Goal: Task Accomplishment & Management: Use online tool/utility

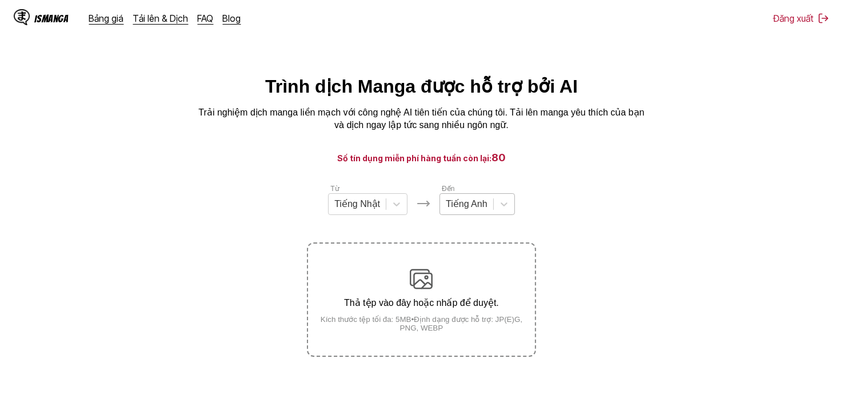
click at [492, 211] on div "Tiếng Anh" at bounding box center [466, 203] width 53 height 17
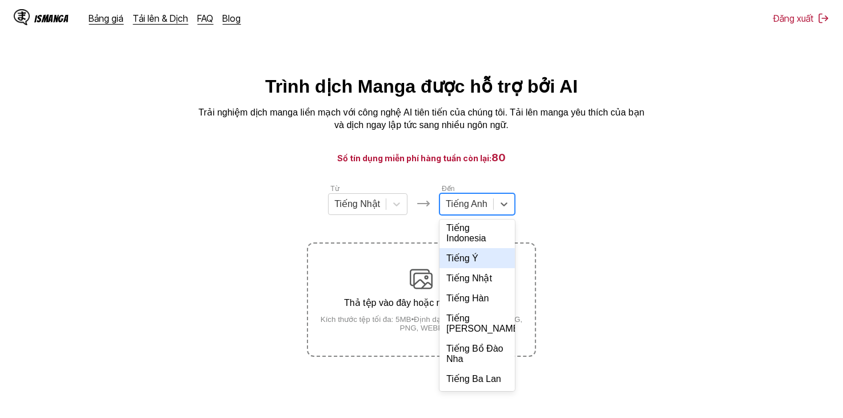
scroll to position [247, 0]
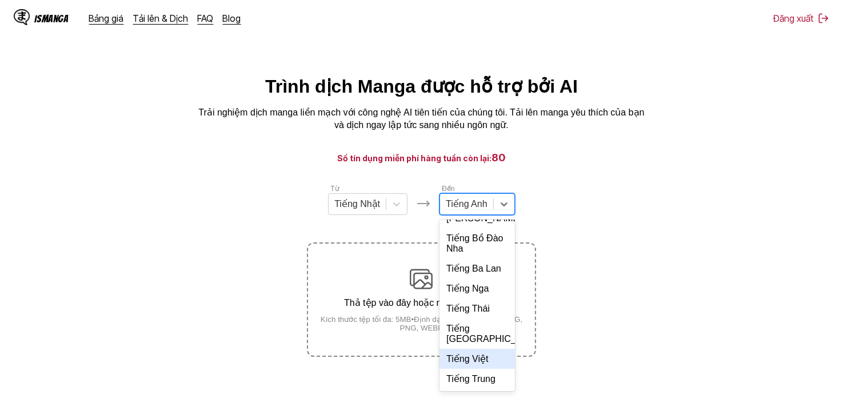
click at [476, 364] on div "Tiếng Việt" at bounding box center [477, 359] width 75 height 20
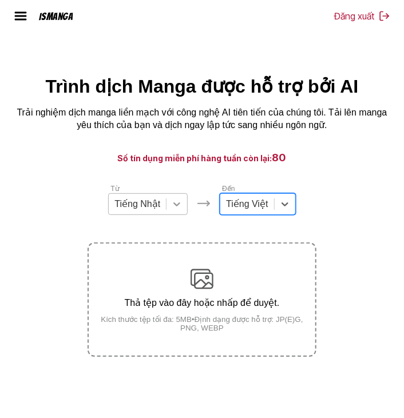
click at [174, 210] on icon at bounding box center [176, 203] width 11 height 11
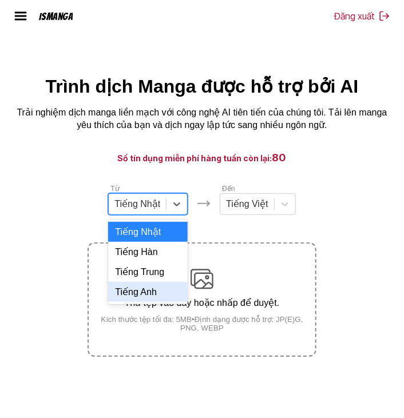
click at [162, 300] on div "Tiếng Anh" at bounding box center [147, 292] width 79 height 20
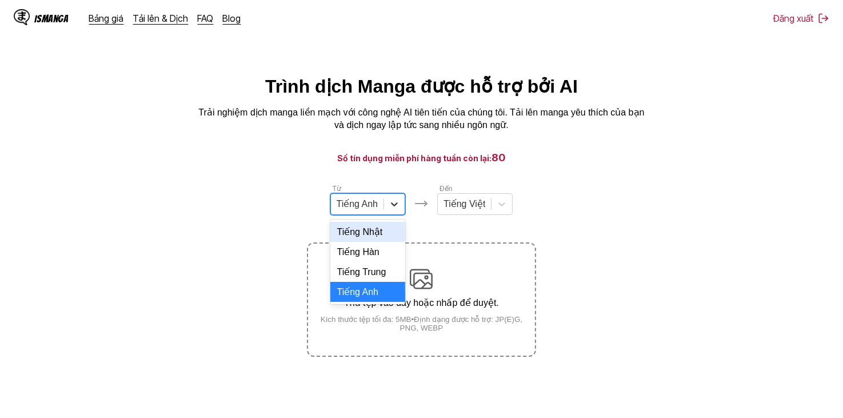
click at [396, 214] on div at bounding box center [394, 204] width 21 height 21
click at [368, 215] on div "Tiếng Anh" at bounding box center [367, 204] width 75 height 22
click at [381, 235] on div "Tiếng Nhật" at bounding box center [367, 232] width 75 height 20
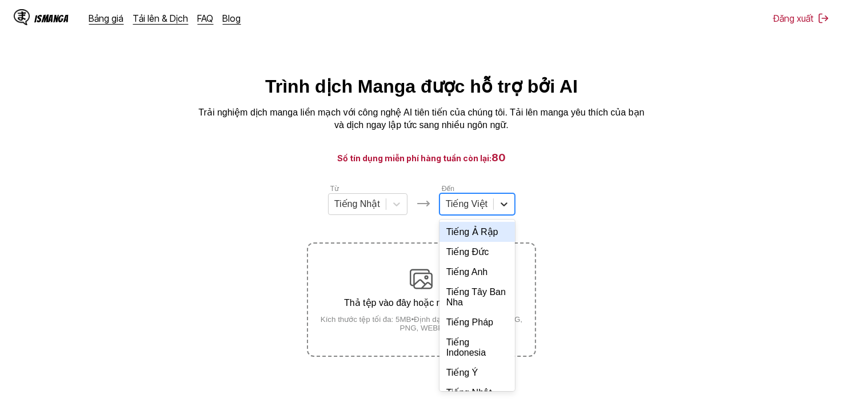
click at [494, 212] on div at bounding box center [504, 204] width 21 height 21
click at [480, 215] on div "Tiếng Việt" at bounding box center [477, 204] width 75 height 22
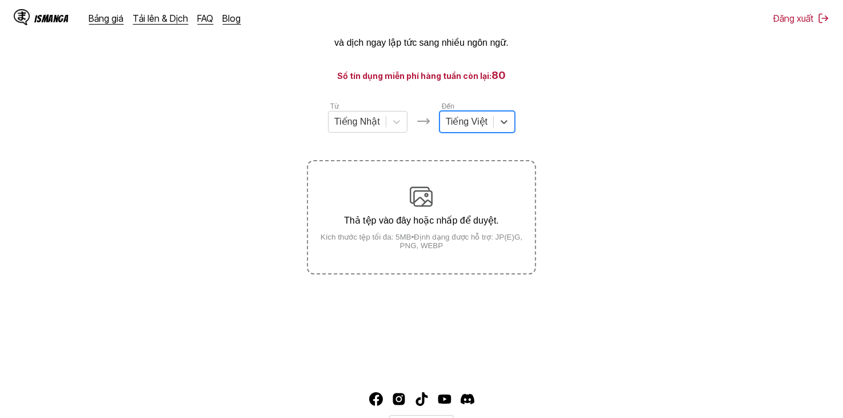
scroll to position [139, 0]
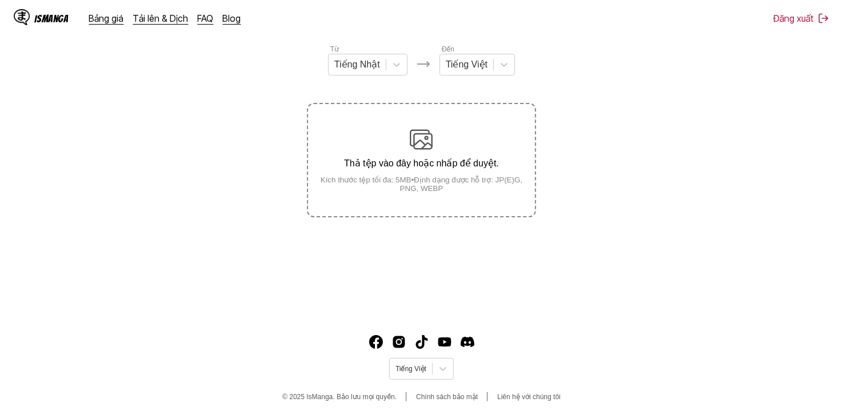
click at [577, 124] on section "Từ Tiếng Nhật Đến Tiếng Việt Thả tệp vào đây hoặc nhấp để duyệt. Kích thước tệp…" at bounding box center [421, 130] width 825 height 174
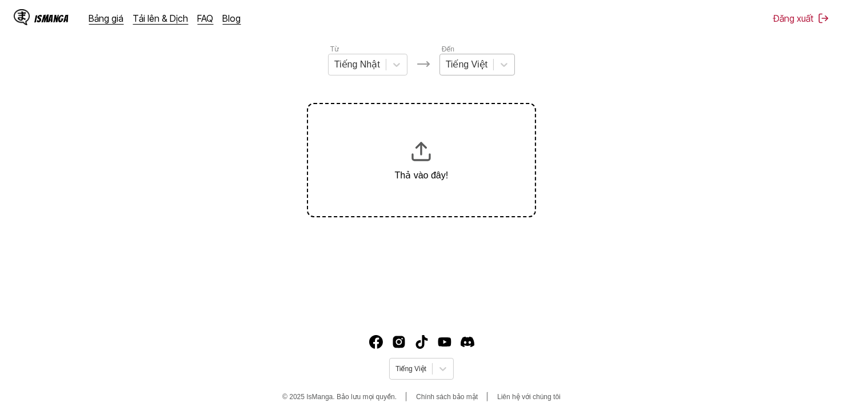
click at [476, 73] on div "Tiếng Việt" at bounding box center [466, 64] width 53 height 17
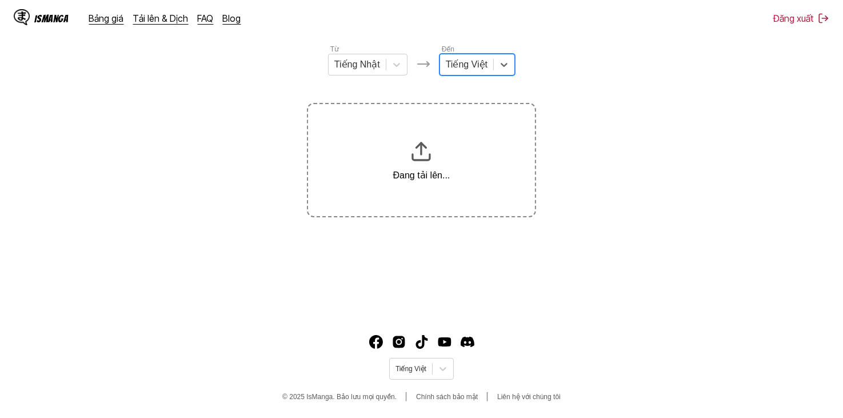
click at [393, 82] on div "Từ Tiếng Nhật Đến option Tiếng Việt, selected. Tiếng Việt Đang tải lên..." at bounding box center [421, 130] width 229 height 174
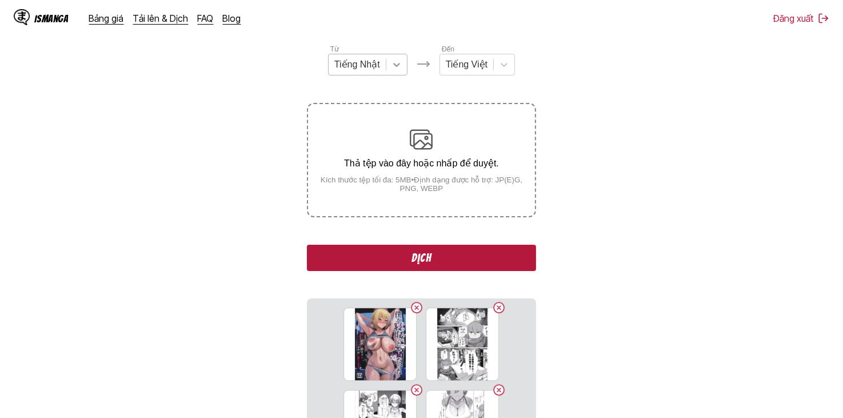
click at [392, 75] on div at bounding box center [396, 64] width 21 height 21
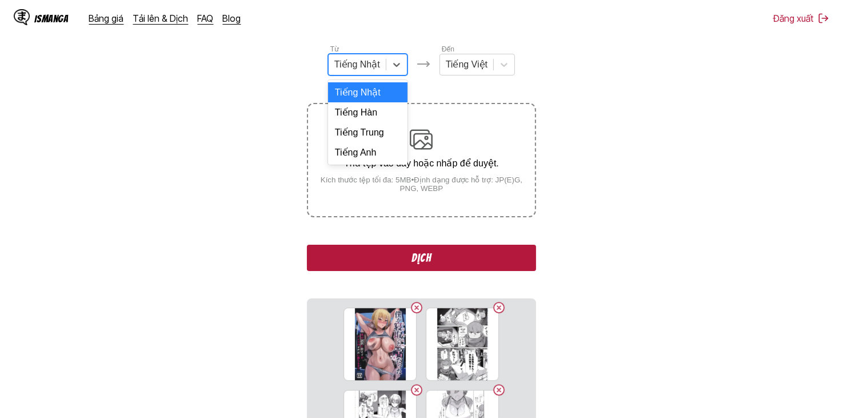
click at [392, 97] on div "Tiếng Nhật" at bounding box center [367, 92] width 79 height 20
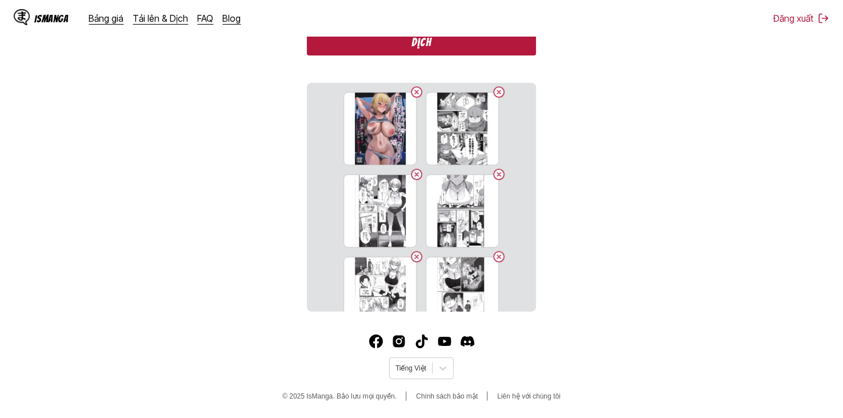
click at [473, 50] on button "Dịch" at bounding box center [421, 42] width 229 height 26
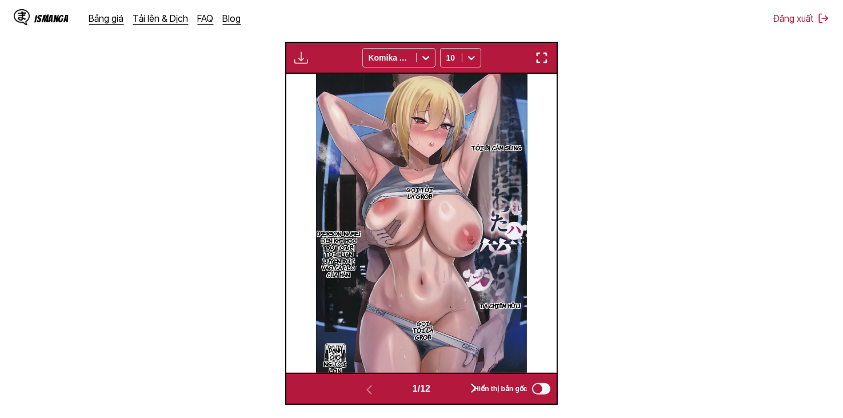
scroll to position [459, 0]
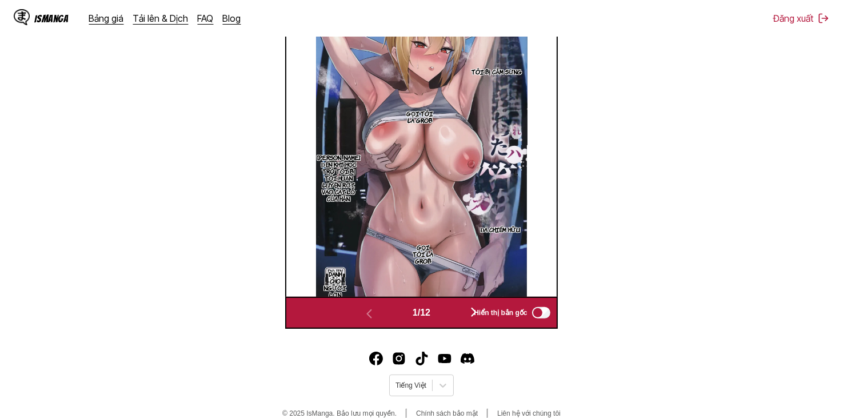
click at [448, 312] on button "button" at bounding box center [474, 313] width 69 height 17
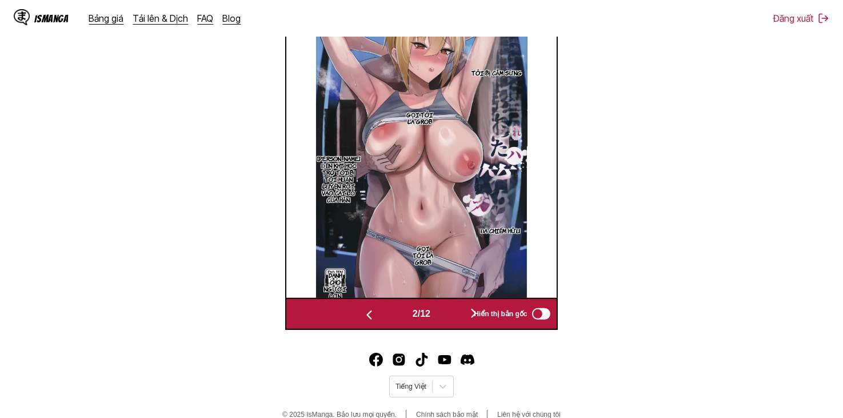
scroll to position [0, 270]
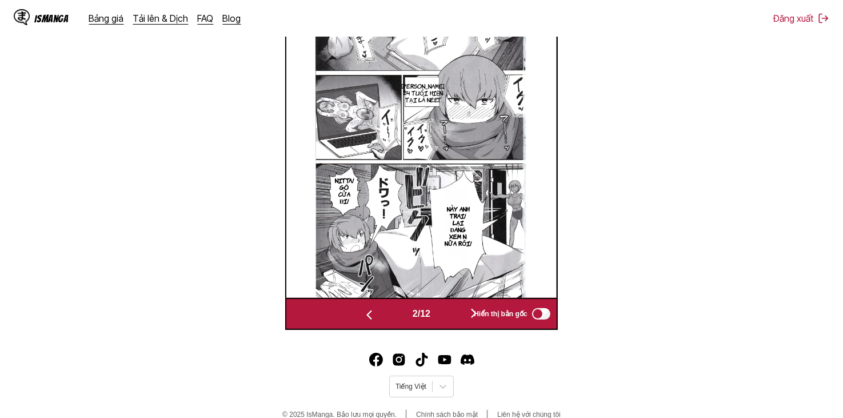
click at [373, 310] on button "button" at bounding box center [369, 314] width 69 height 17
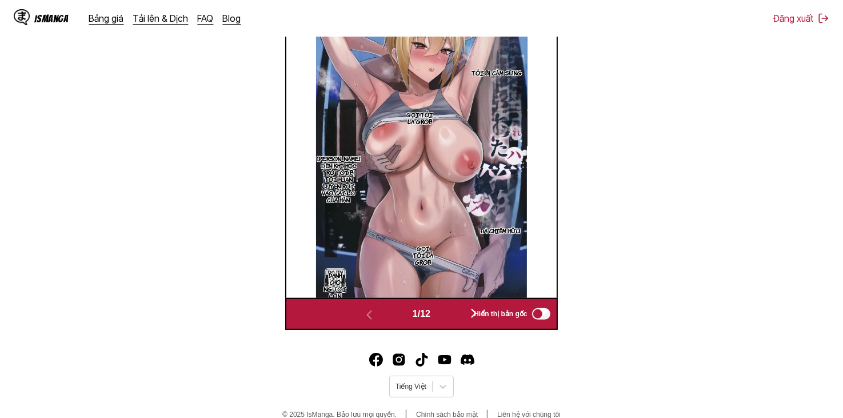
click at [429, 317] on span "1 / 12" at bounding box center [422, 314] width 18 height 10
click at [442, 314] on div "1 / 12" at bounding box center [421, 314] width 173 height 17
click at [449, 312] on button "button" at bounding box center [474, 314] width 69 height 17
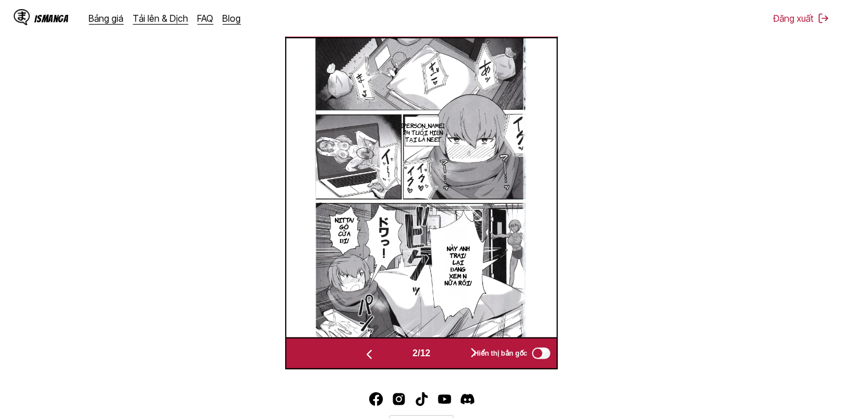
scroll to position [401, 0]
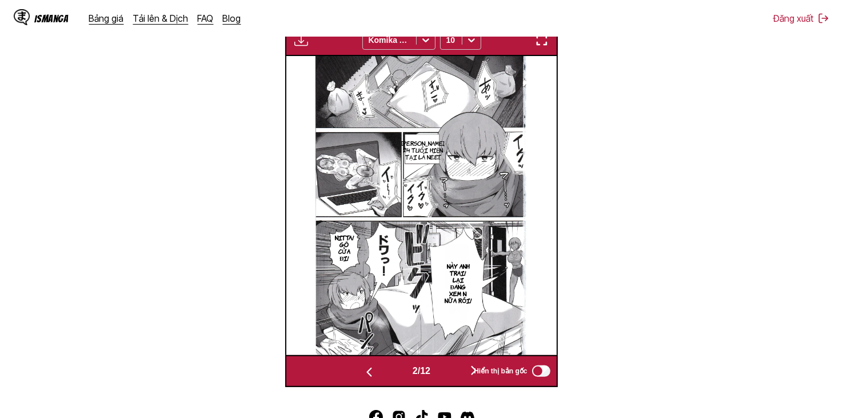
click at [453, 372] on button "button" at bounding box center [474, 371] width 69 height 17
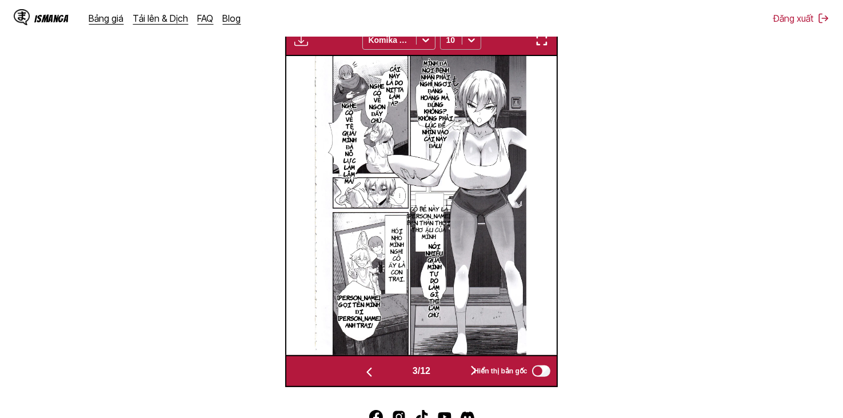
click at [471, 42] on icon at bounding box center [471, 40] width 7 height 4
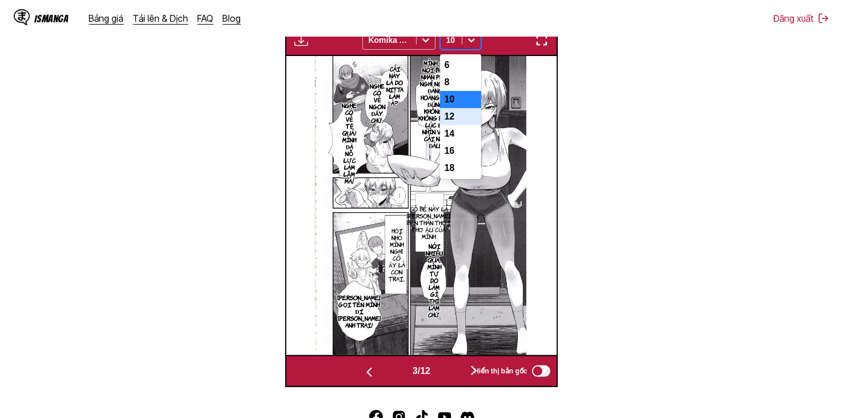
click at [458, 125] on div "12" at bounding box center [460, 116] width 41 height 17
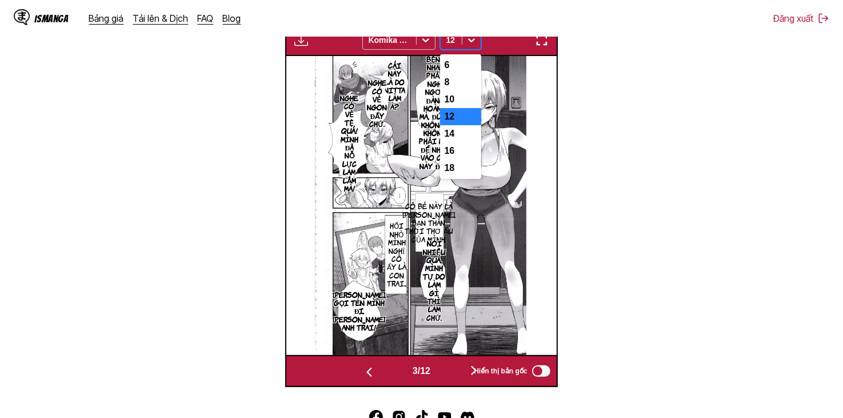
click at [461, 47] on div "12" at bounding box center [451, 40] width 21 height 16
click at [460, 108] on div "10" at bounding box center [460, 99] width 41 height 17
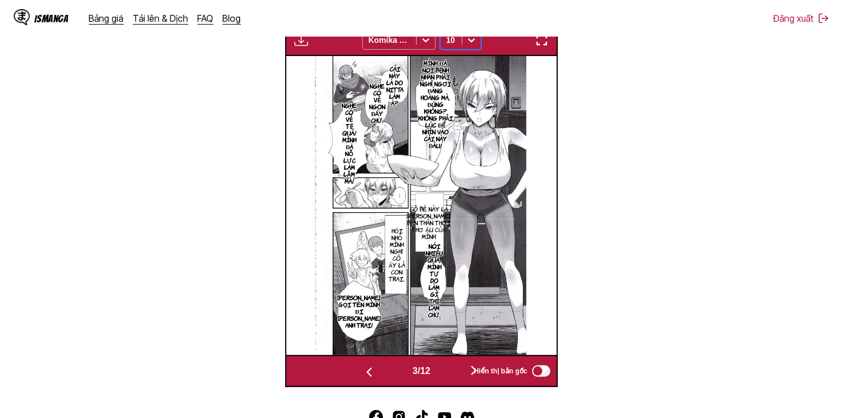
click at [389, 38] on div at bounding box center [390, 39] width 42 height 11
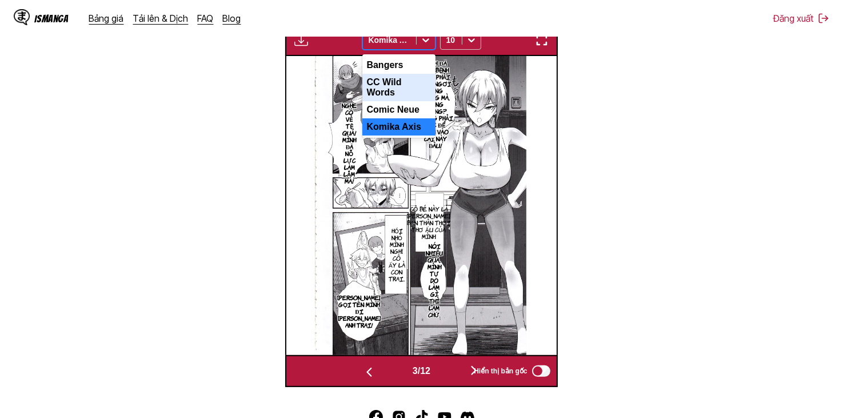
click at [409, 80] on div "CC Wild Words" at bounding box center [398, 87] width 73 height 27
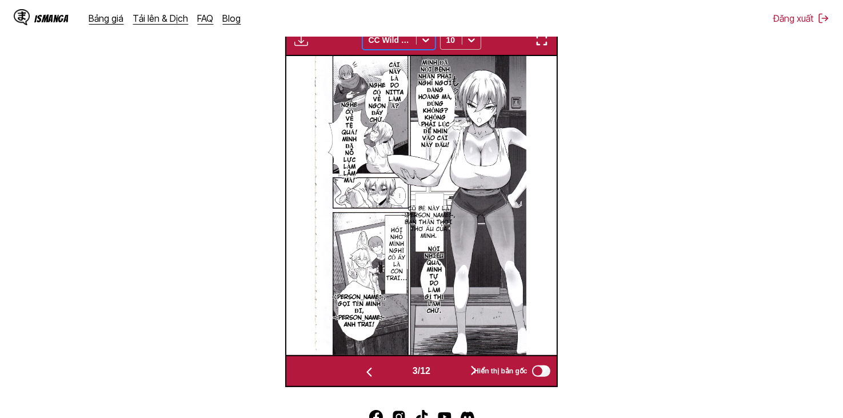
click at [395, 35] on div "IsManga Bảng giá Tải lên & Dịch FAQ Blog Đăng xuất Bảng giá Tải lên & Dịch FAQ …" at bounding box center [421, 18] width 843 height 37
click at [394, 48] on div "CC Wild Words" at bounding box center [389, 40] width 53 height 16
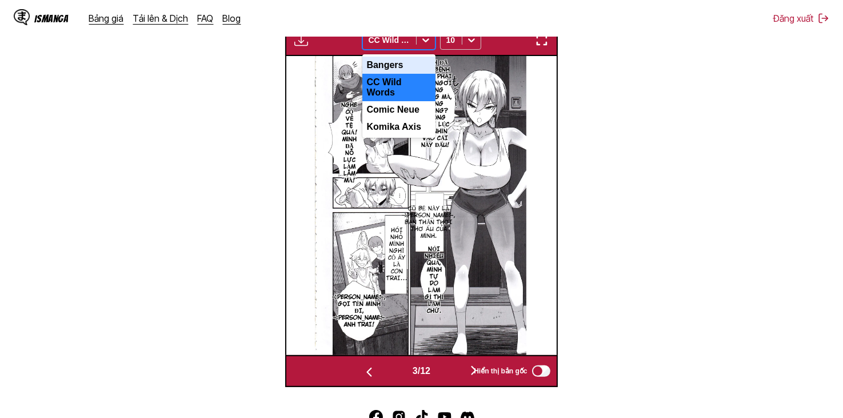
click at [399, 66] on div "Bangers" at bounding box center [398, 65] width 73 height 17
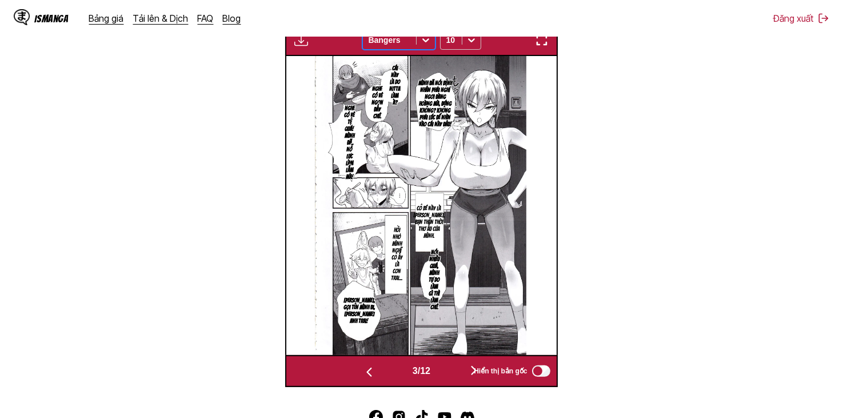
click at [393, 40] on div at bounding box center [390, 39] width 42 height 11
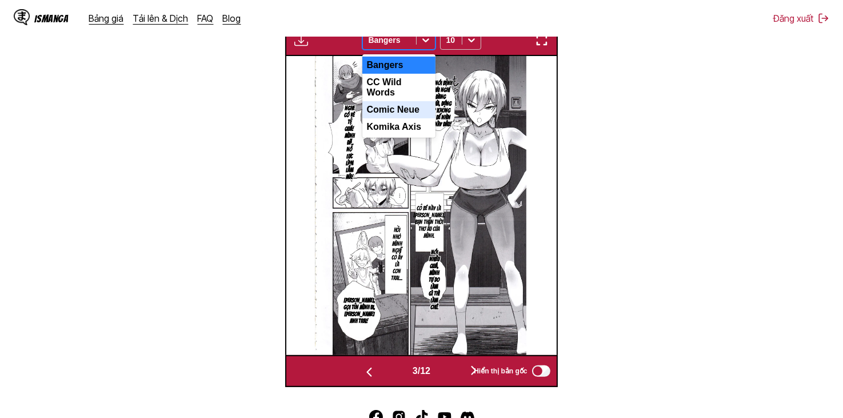
click at [397, 126] on div "Komika Axis" at bounding box center [398, 126] width 73 height 17
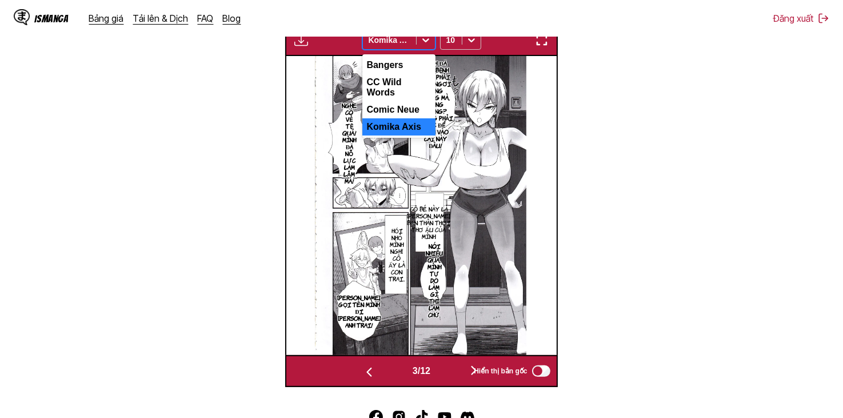
click at [386, 42] on div at bounding box center [390, 39] width 42 height 11
click at [402, 102] on div "Comic Neue" at bounding box center [398, 109] width 73 height 17
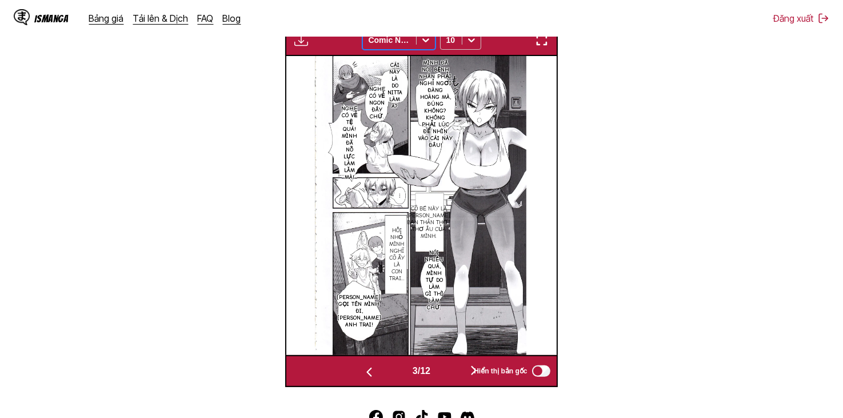
click at [402, 41] on div at bounding box center [390, 39] width 42 height 11
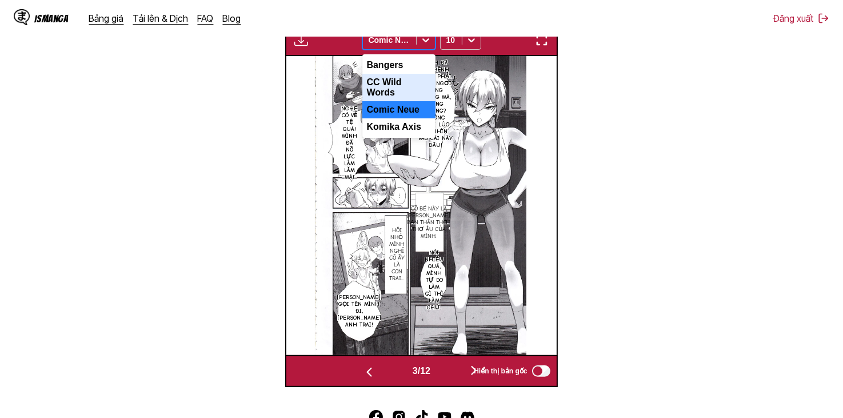
click at [410, 82] on div "CC Wild Words" at bounding box center [398, 87] width 73 height 27
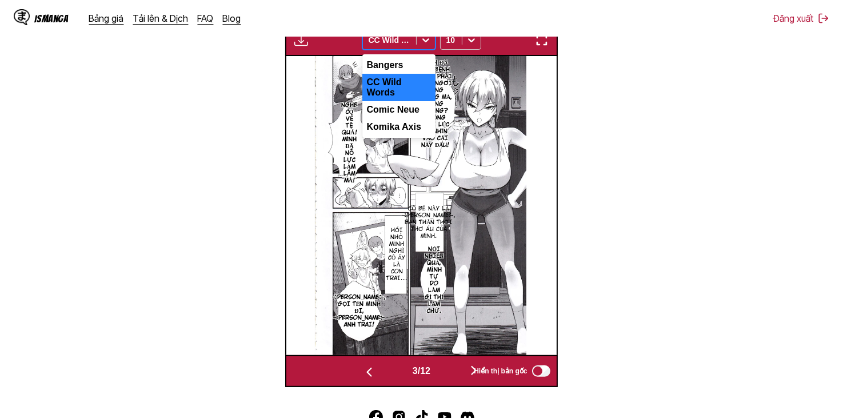
click at [389, 47] on div "CC Wild Words" at bounding box center [389, 40] width 53 height 16
click at [396, 121] on div "Komika Axis" at bounding box center [398, 126] width 73 height 17
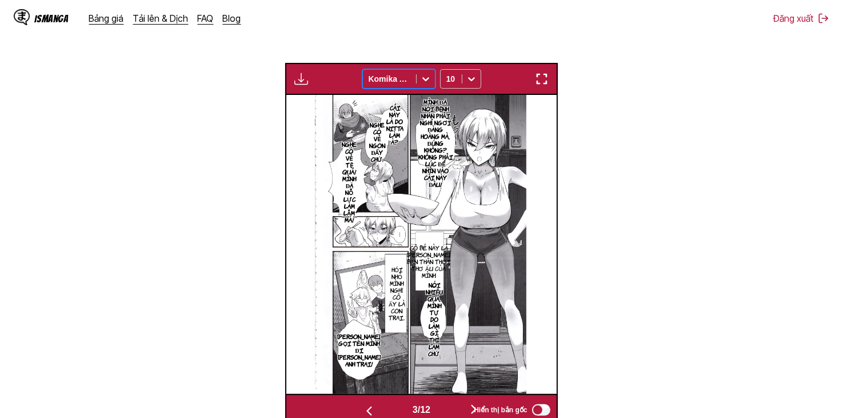
scroll to position [477, 0]
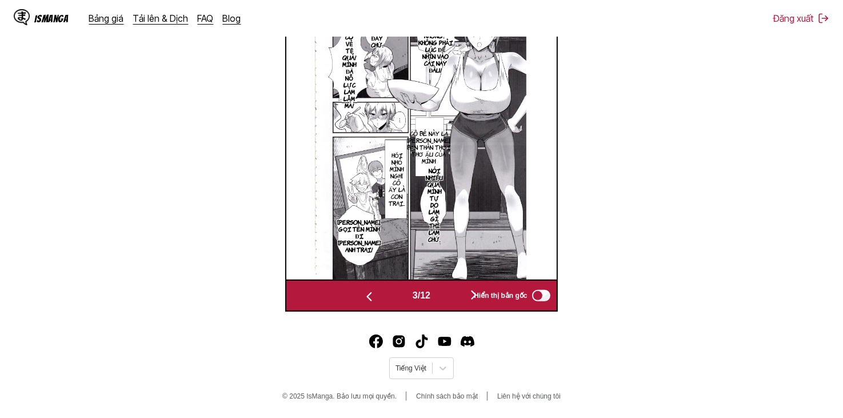
click at [453, 301] on button "button" at bounding box center [474, 296] width 69 height 17
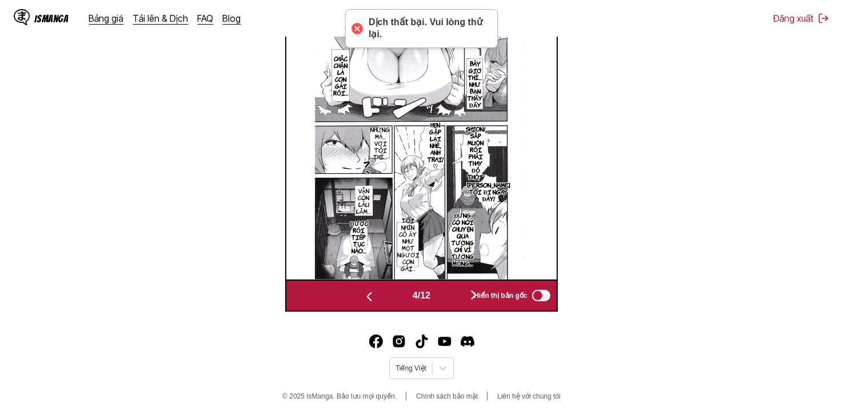
click at [455, 296] on button "button" at bounding box center [474, 296] width 69 height 17
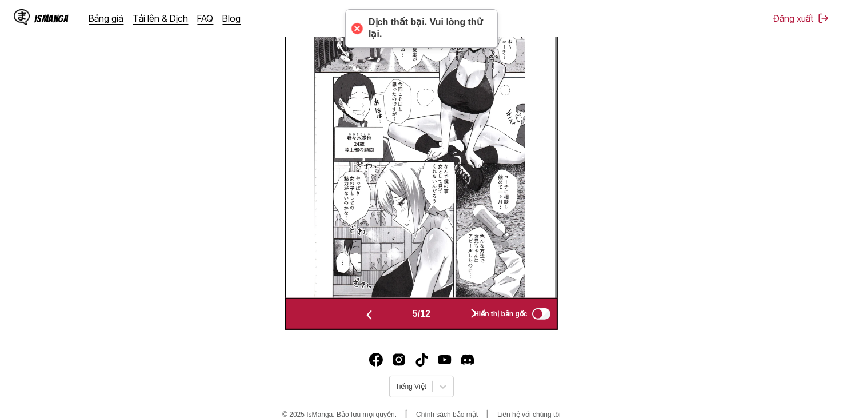
click at [455, 296] on img at bounding box center [419, 148] width 211 height 299
click at [456, 313] on button "button" at bounding box center [474, 314] width 69 height 17
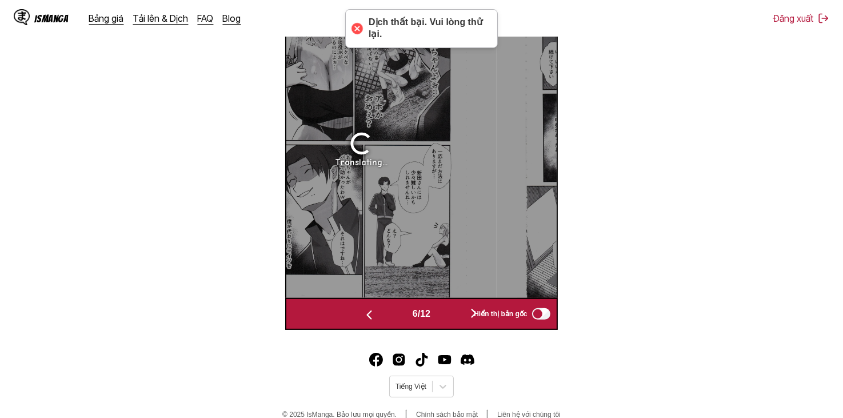
click at [456, 313] on button "button" at bounding box center [474, 314] width 69 height 17
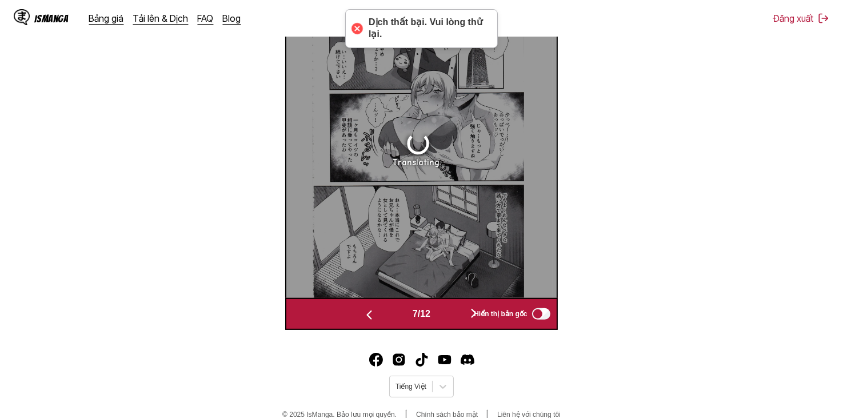
click at [456, 313] on button "button" at bounding box center [474, 314] width 69 height 17
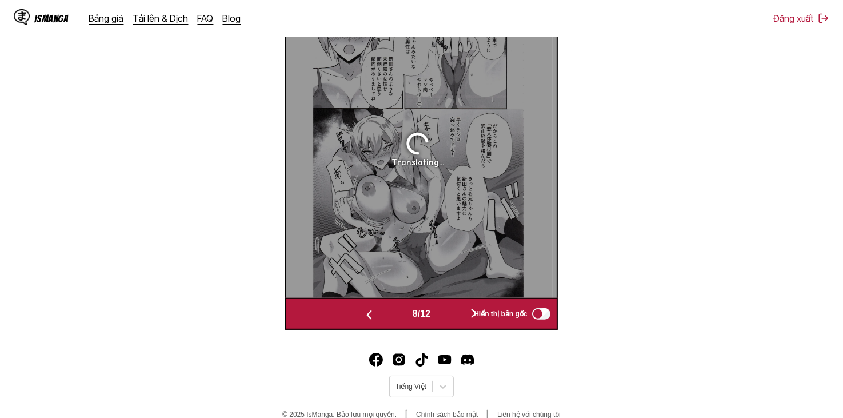
click at [413, 315] on span "8 / 12" at bounding box center [422, 314] width 18 height 10
click at [391, 322] on button "button" at bounding box center [369, 314] width 69 height 17
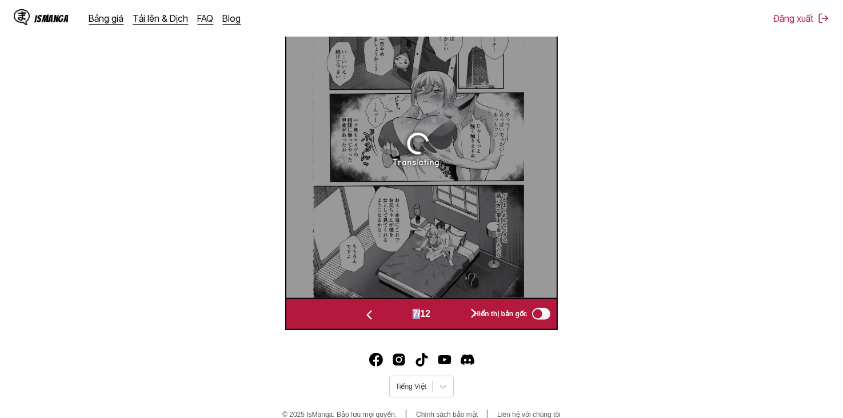
click at [386, 318] on button "button" at bounding box center [369, 314] width 69 height 17
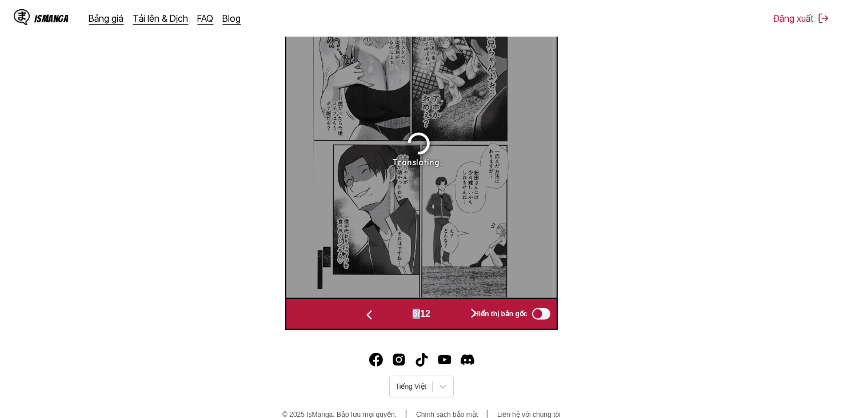
click at [386, 318] on button "button" at bounding box center [369, 314] width 69 height 17
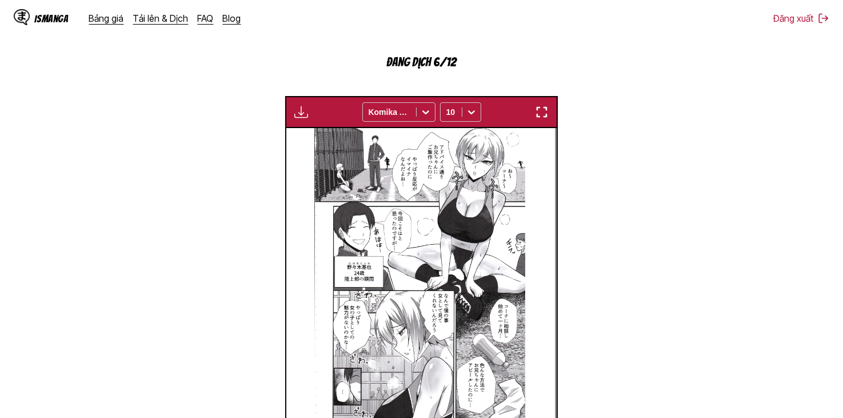
scroll to position [401, 0]
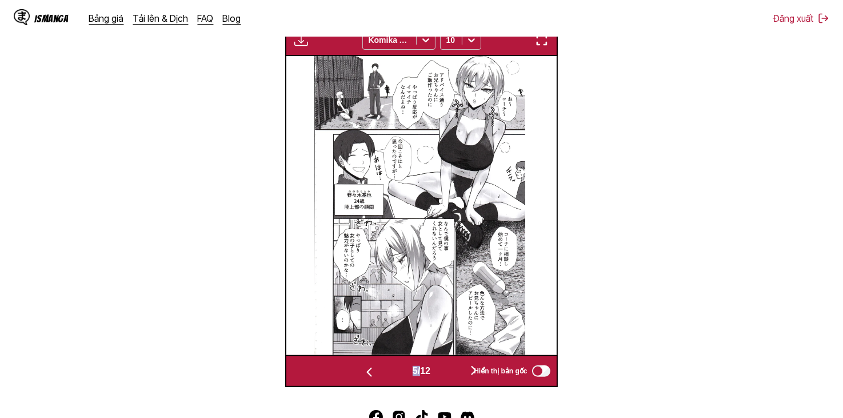
click at [385, 367] on button "button" at bounding box center [369, 371] width 69 height 17
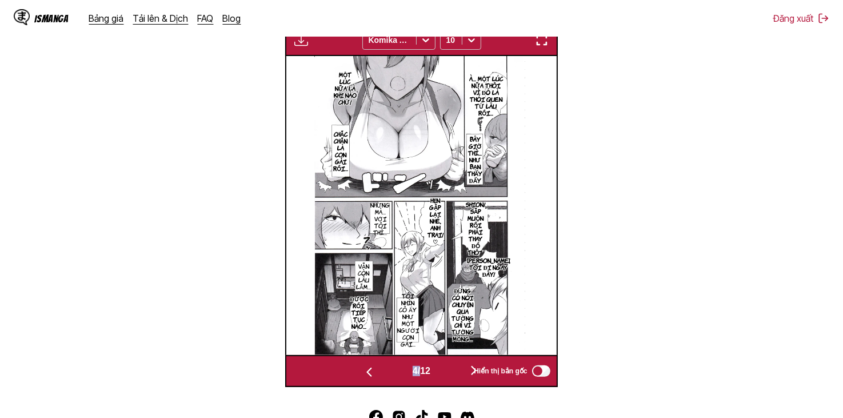
click at [460, 365] on button "button" at bounding box center [474, 371] width 69 height 17
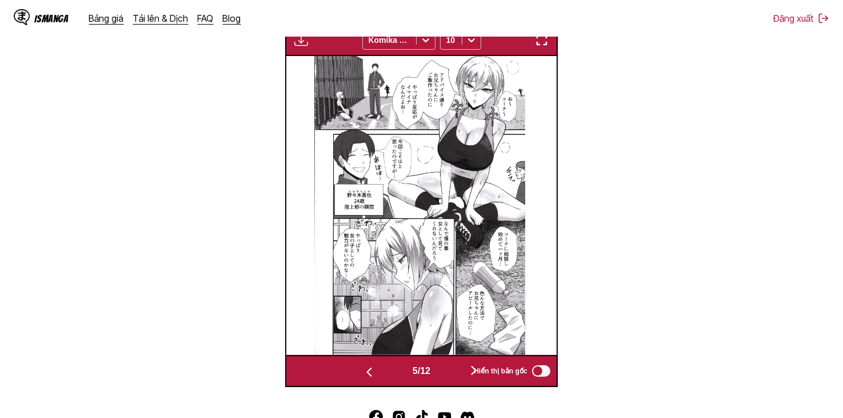
click at [459, 361] on div "5 / 12 Hiển thị bản gốc" at bounding box center [421, 371] width 272 height 32
click at [455, 369] on button "button" at bounding box center [474, 371] width 69 height 17
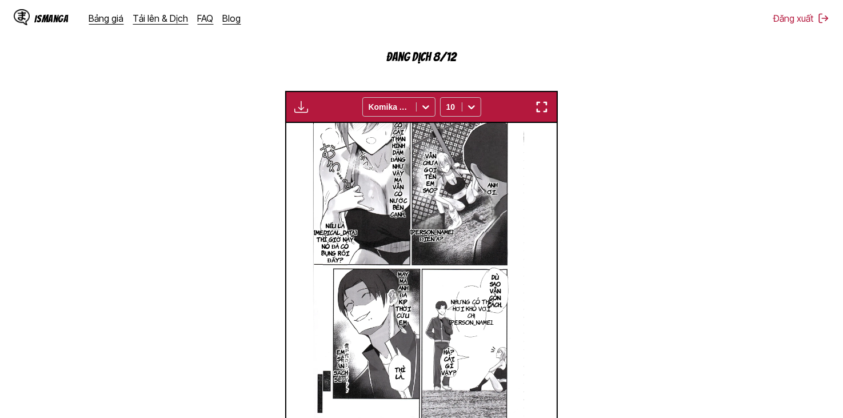
scroll to position [286, 0]
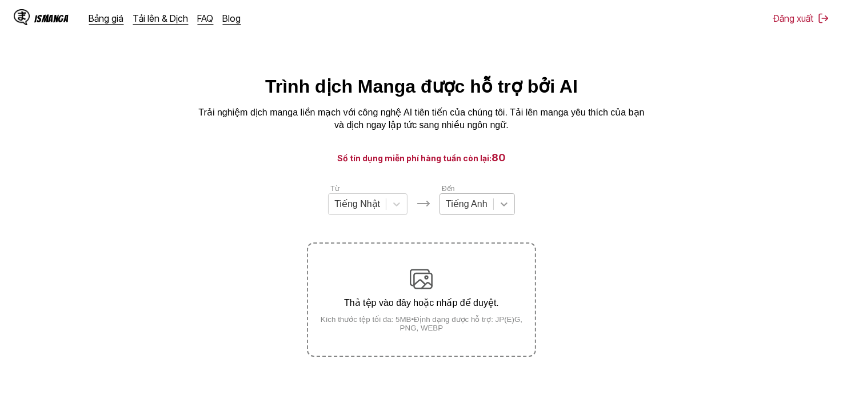
click at [506, 206] on icon at bounding box center [503, 203] width 11 height 11
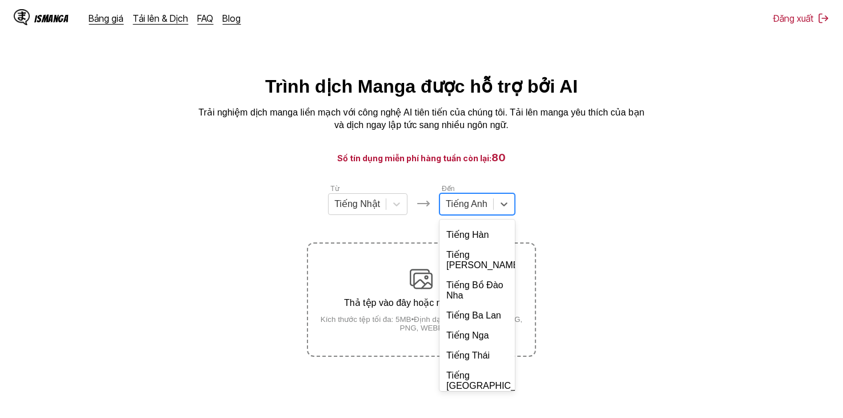
scroll to position [247, 0]
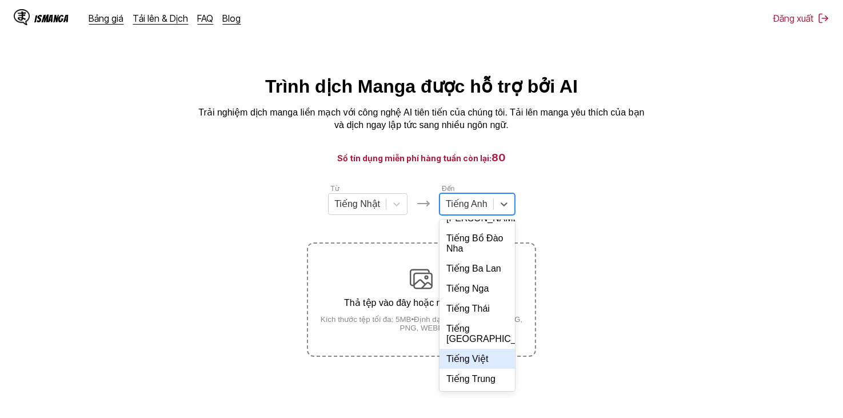
click at [484, 366] on div "Tiếng Việt" at bounding box center [477, 359] width 75 height 20
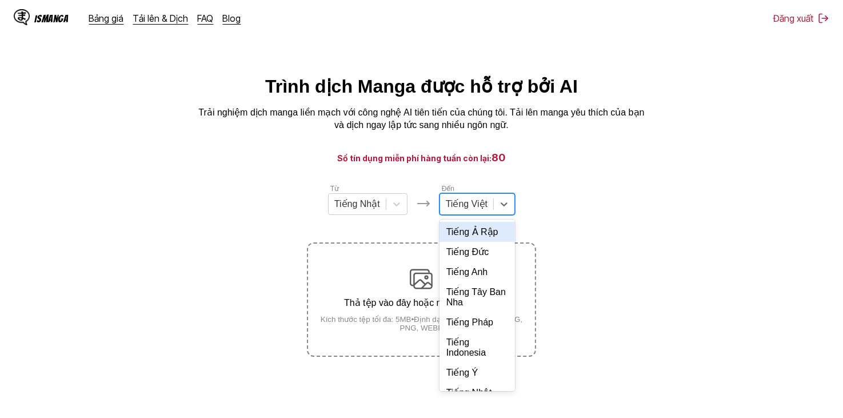
drag, startPoint x: 490, startPoint y: 205, endPoint x: 487, endPoint y: 229, distance: 23.6
click at [489, 205] on div "Tiếng Việt" at bounding box center [466, 203] width 53 height 17
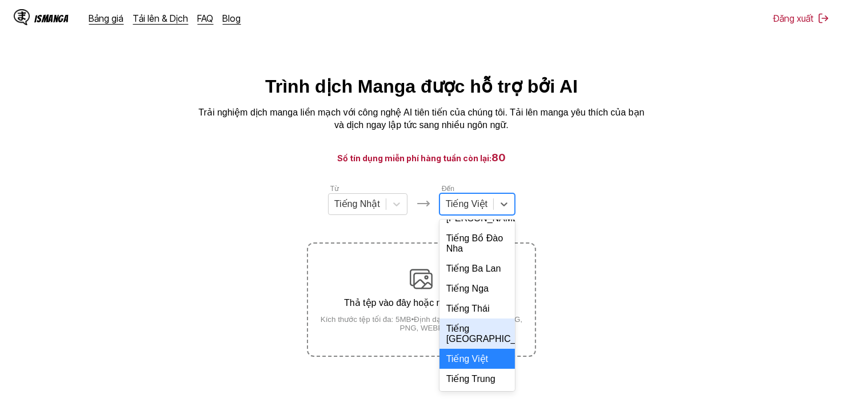
scroll to position [272, 0]
click at [487, 360] on div "Tiếng Việt" at bounding box center [477, 359] width 75 height 20
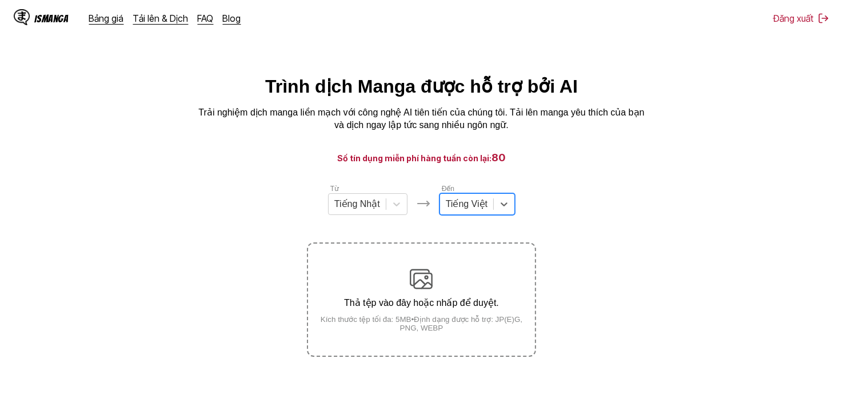
click at [608, 214] on section "Từ Tiếng Nhật Đến option Tiếng Việt, selected. Tiếng Việt Thả tệp vào đây hoặc …" at bounding box center [421, 270] width 825 height 174
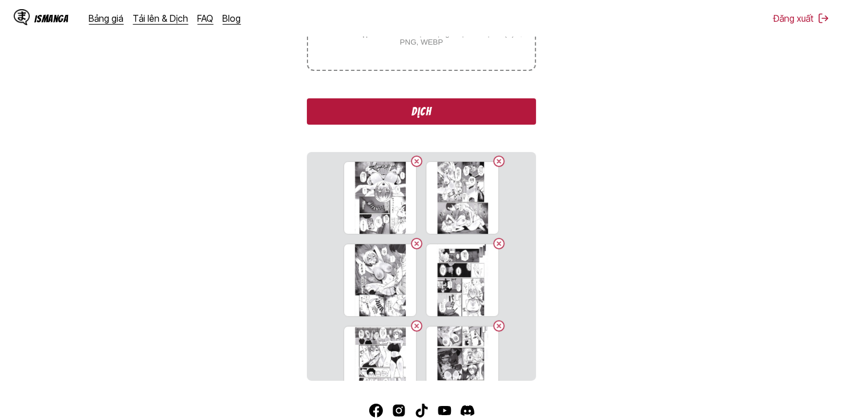
click at [468, 116] on button "Dịch" at bounding box center [421, 111] width 229 height 26
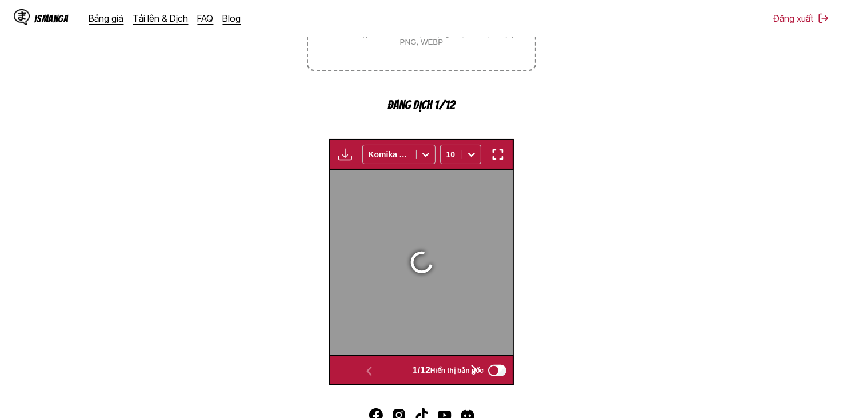
scroll to position [345, 0]
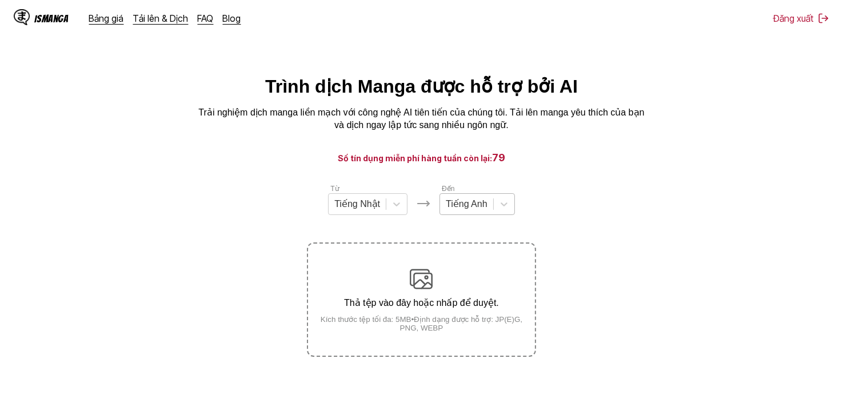
drag, startPoint x: 493, startPoint y: 206, endPoint x: 470, endPoint y: 217, distance: 25.6
click at [494, 206] on div at bounding box center [504, 204] width 21 height 21
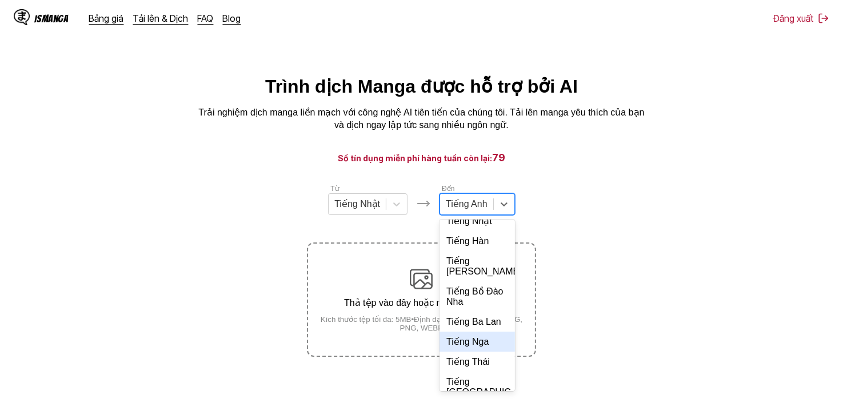
scroll to position [247, 0]
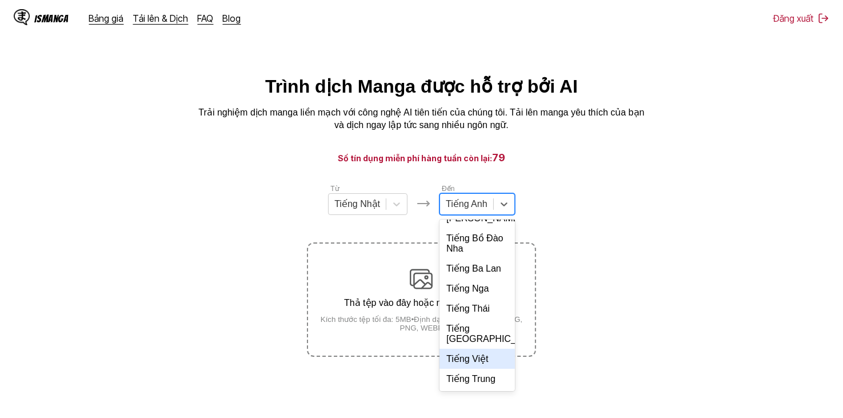
click at [482, 363] on div "Tiếng Việt" at bounding box center [477, 359] width 75 height 20
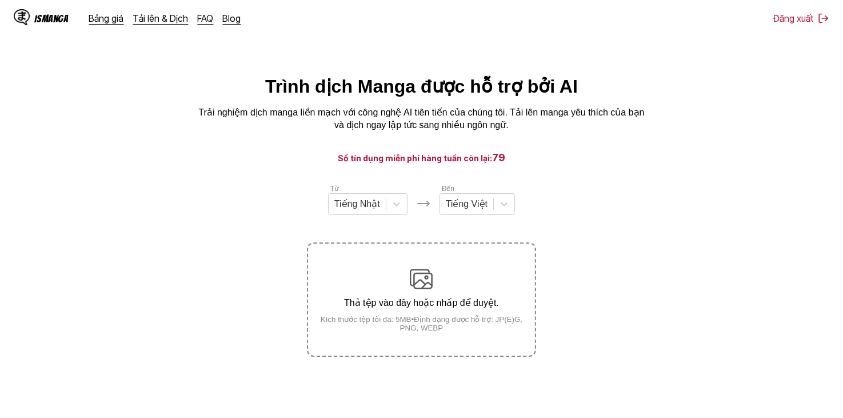
click at [617, 198] on section "Từ Tiếng Nhật Đến Tiếng Việt Thả tệp vào đây hoặc nhấp để duyệt. Kích thước tệp…" at bounding box center [421, 270] width 825 height 174
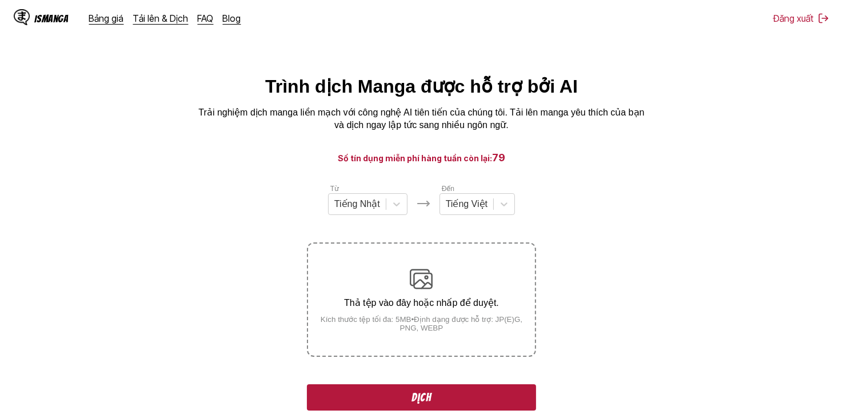
click at [431, 390] on button "Dịch" at bounding box center [421, 397] width 229 height 26
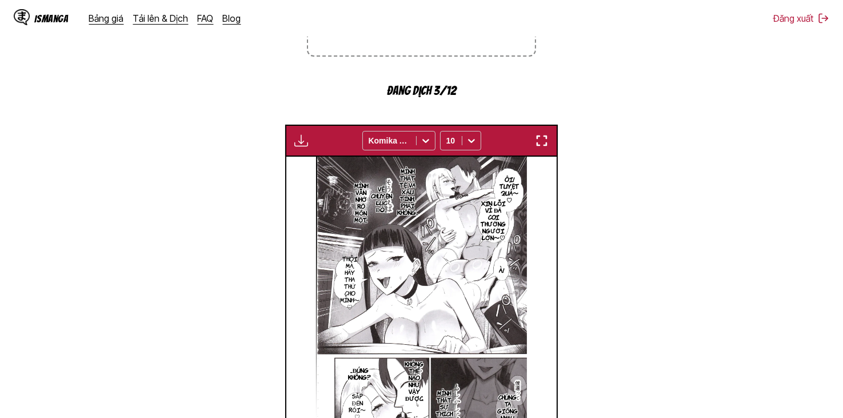
scroll to position [173, 0]
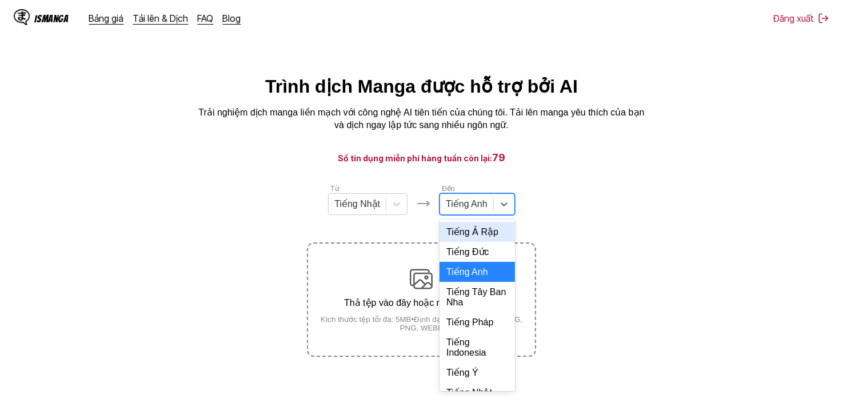
click at [473, 210] on div at bounding box center [467, 204] width 42 height 13
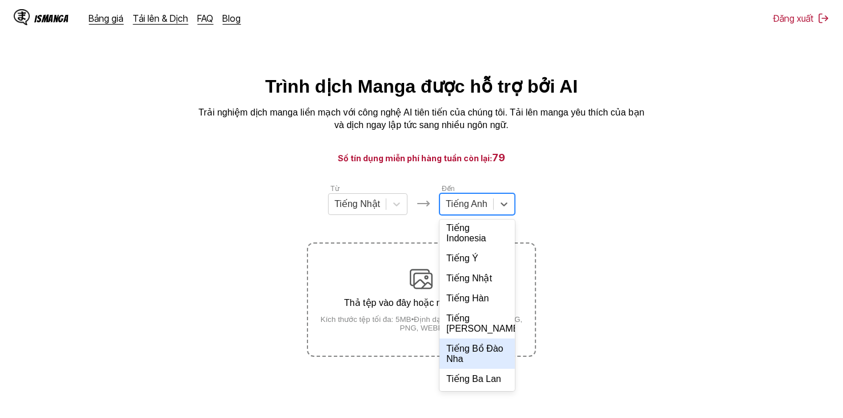
scroll to position [247, 0]
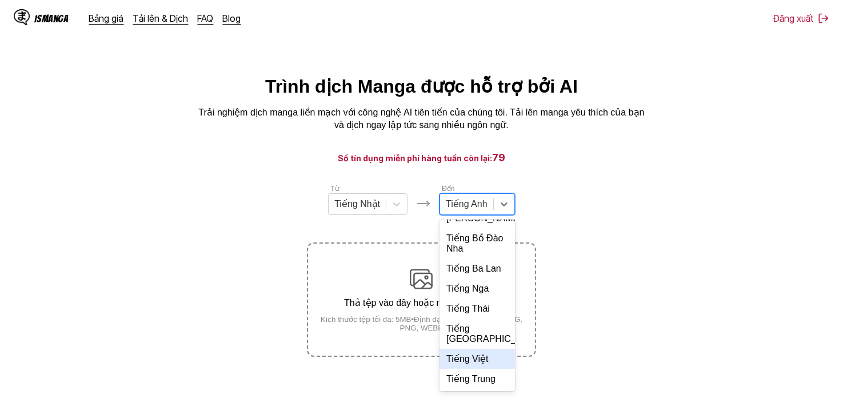
drag, startPoint x: 485, startPoint y: 372, endPoint x: 488, endPoint y: 365, distance: 7.4
click at [488, 365] on div "Tiếng Ả Rập Tiếng Đức Tiếng Anh Tiếng Tây Ban Nha Tiếng Pháp Tiếng Indonesia Ti…" at bounding box center [477, 304] width 75 height 171
click at [487, 364] on div "Tiếng Việt" at bounding box center [477, 359] width 75 height 20
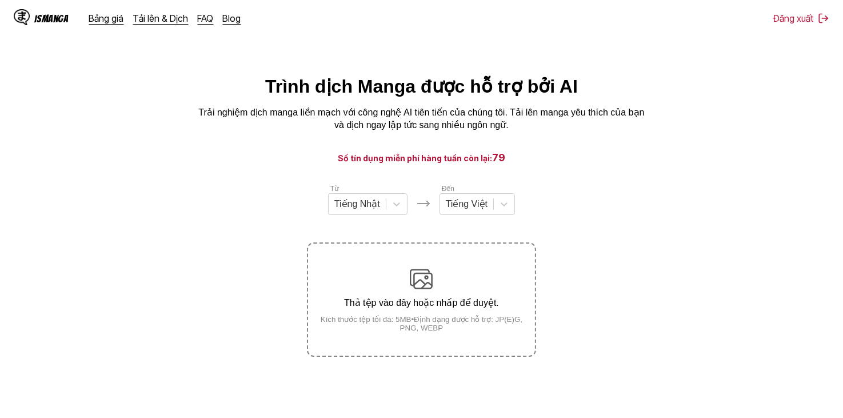
click at [570, 194] on section "Từ Tiếng Nhật Đến Tiếng Việt Thả tệp vào đây hoặc nhấp để duyệt. Kích thước tệp…" at bounding box center [421, 270] width 825 height 174
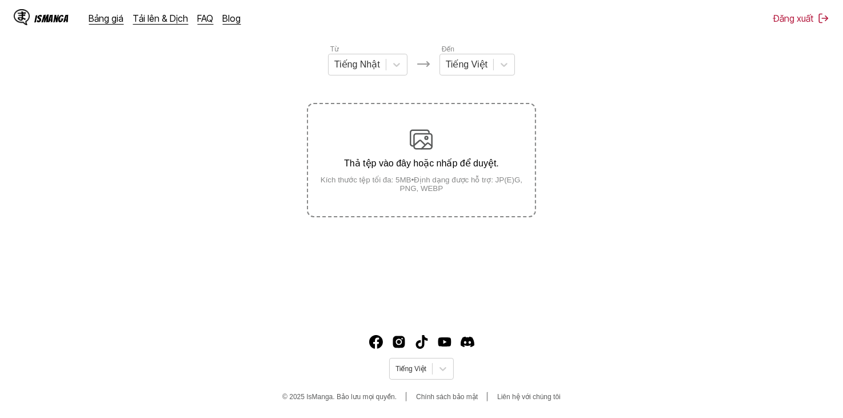
scroll to position [25, 0]
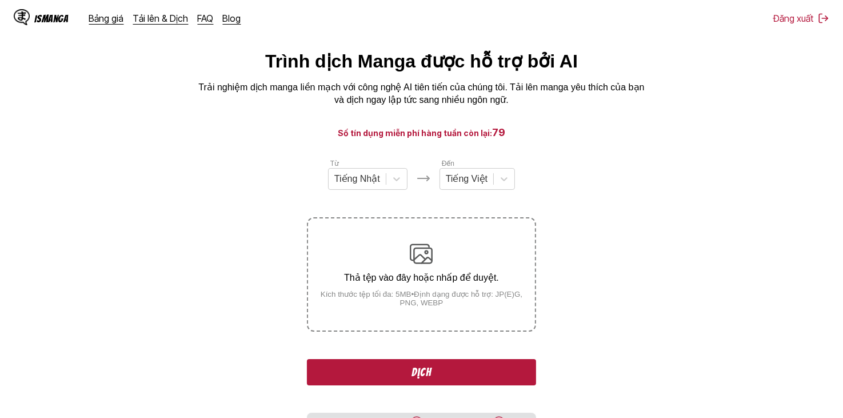
click at [442, 365] on button "Dịch" at bounding box center [421, 372] width 229 height 26
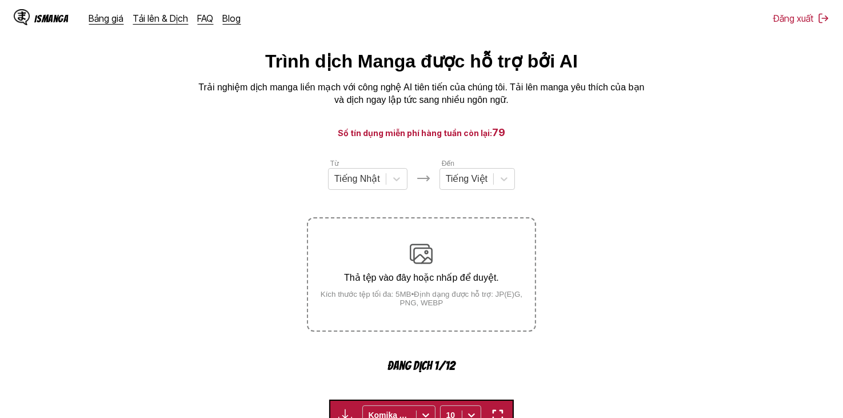
scroll to position [345, 0]
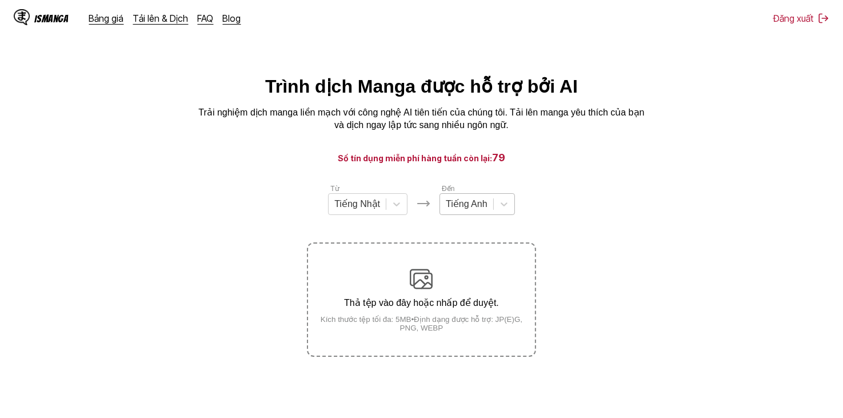
click at [461, 210] on div at bounding box center [467, 204] width 42 height 13
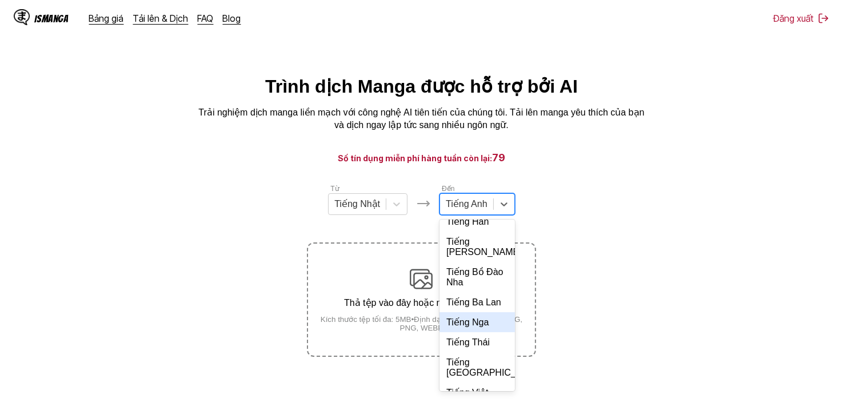
scroll to position [247, 0]
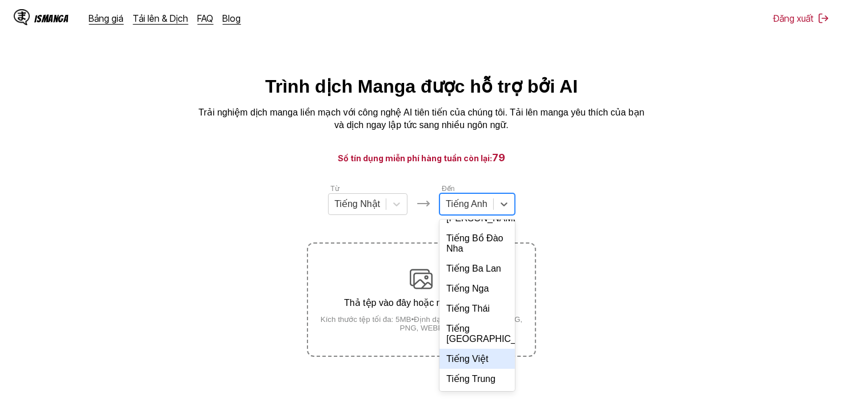
click at [483, 368] on div "Tiếng Việt" at bounding box center [477, 359] width 75 height 20
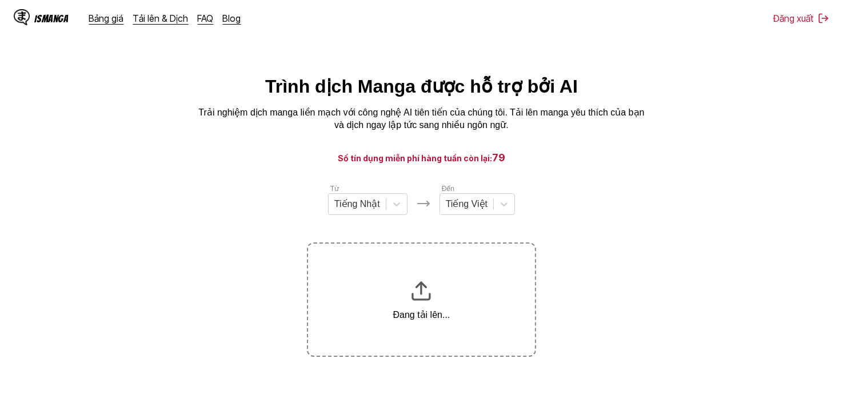
click at [588, 178] on main "Trình dịch Manga được hỗ trợ bởi AI Trải nghiệm dịch manga liền mạch với công n…" at bounding box center [421, 263] width 843 height 376
click at [487, 202] on div "Tiếng Việt" at bounding box center [466, 203] width 53 height 17
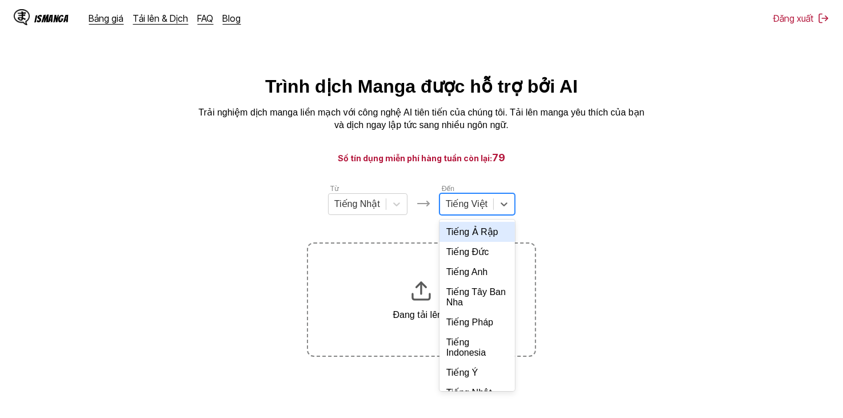
scroll to position [272, 0]
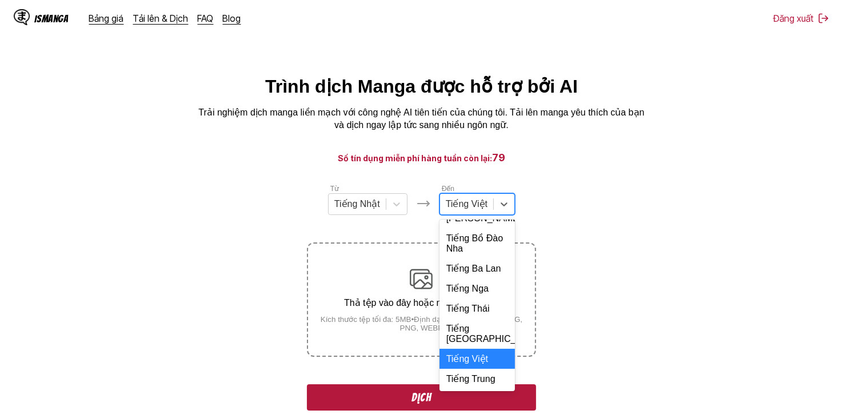
click at [488, 354] on div "Tiếng Việt" at bounding box center [477, 359] width 75 height 20
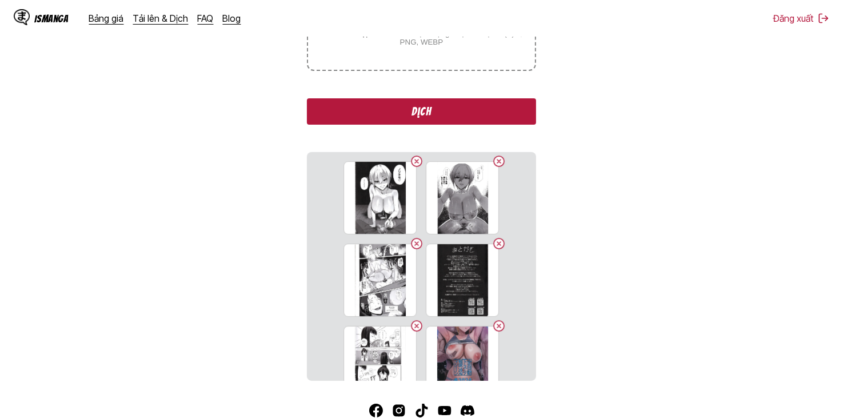
click at [498, 121] on button "Dịch" at bounding box center [421, 111] width 229 height 26
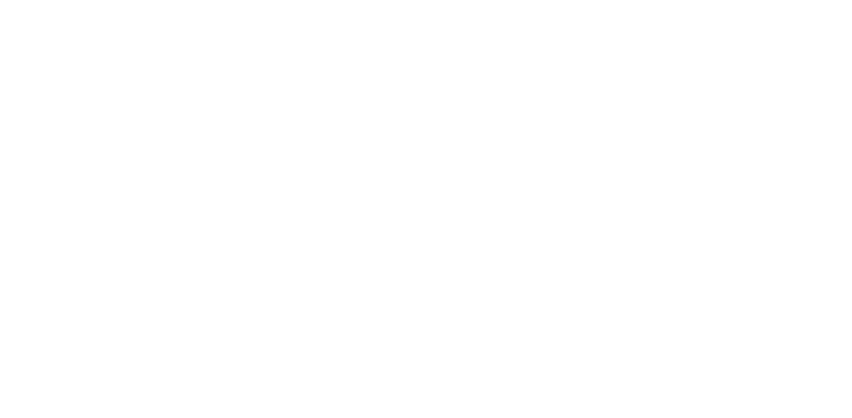
scroll to position [0, 0]
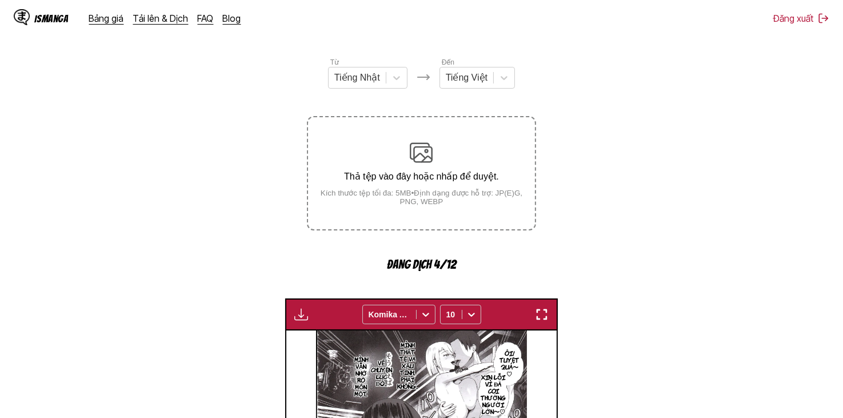
scroll to position [343, 0]
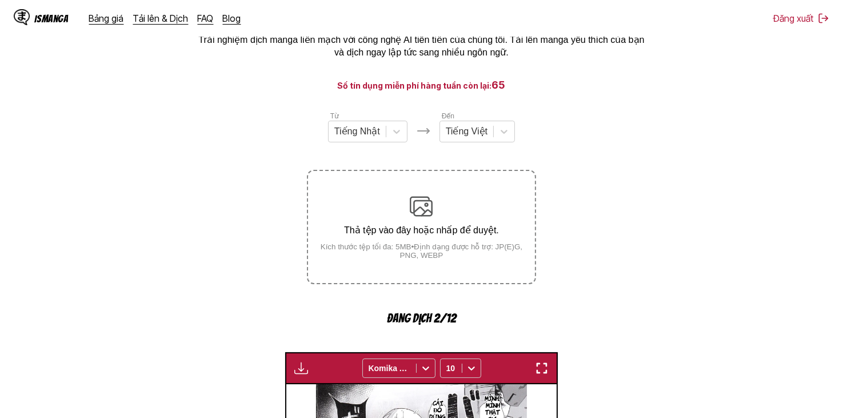
scroll to position [288, 0]
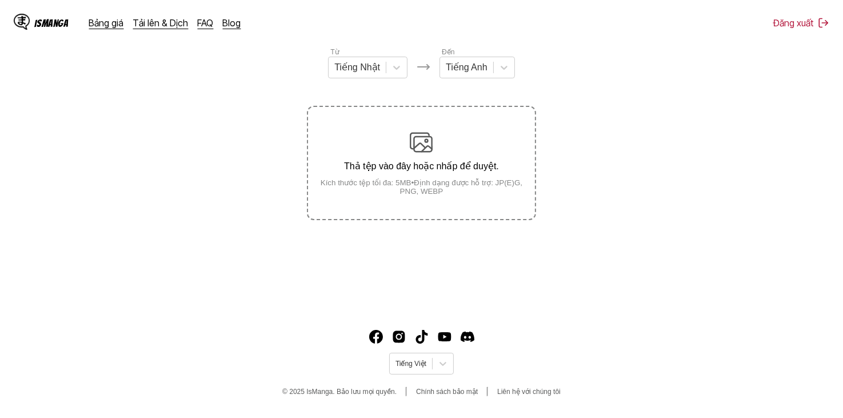
scroll to position [139, 0]
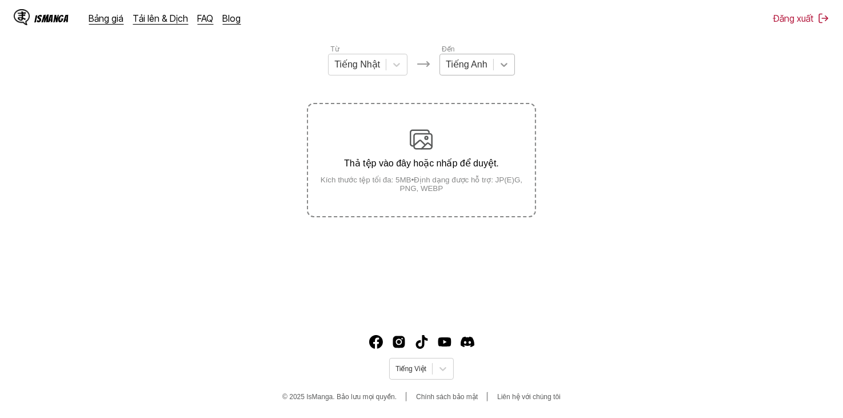
drag, startPoint x: 515, startPoint y: 79, endPoint x: 495, endPoint y: 70, distance: 21.8
click at [513, 75] on div "Từ Tiếng Nhật Đến Tiếng Anh" at bounding box center [421, 59] width 229 height 32
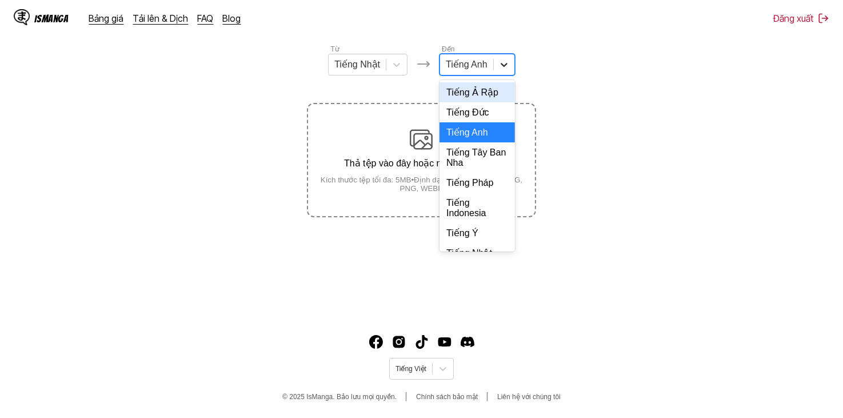
click at [495, 70] on div at bounding box center [504, 64] width 21 height 21
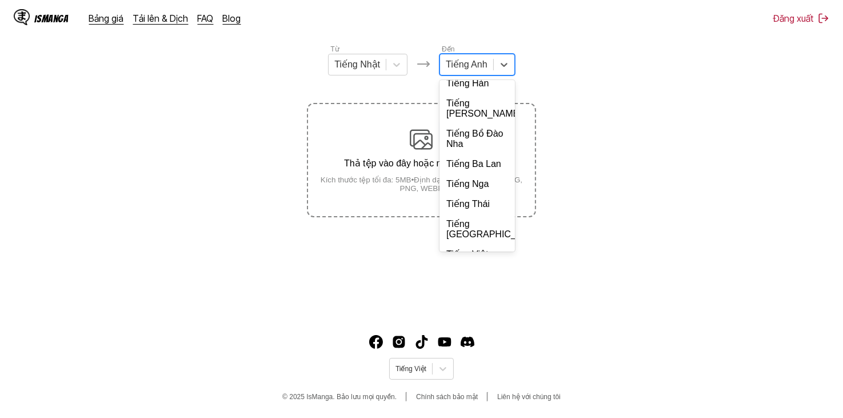
scroll to position [247, 0]
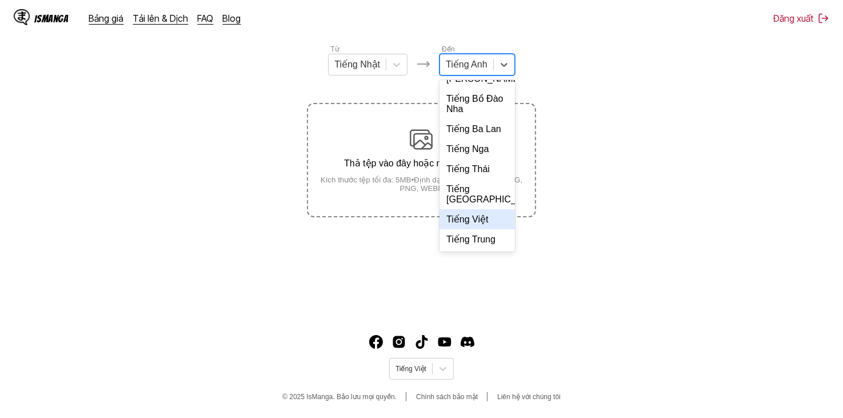
click at [485, 225] on div "Tiếng Việt" at bounding box center [477, 219] width 75 height 20
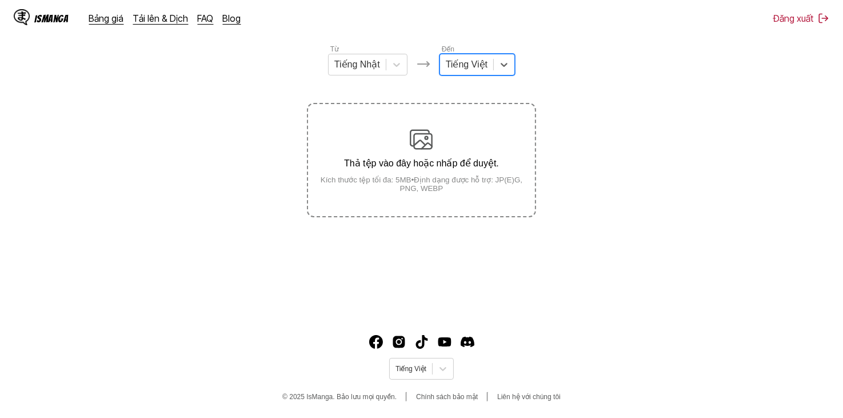
click at [641, 83] on section "Từ Tiếng Nhật Đến option Tiếng Việt, selected. Tiếng Việt Thả tệp vào đây hoặc …" at bounding box center [421, 130] width 825 height 174
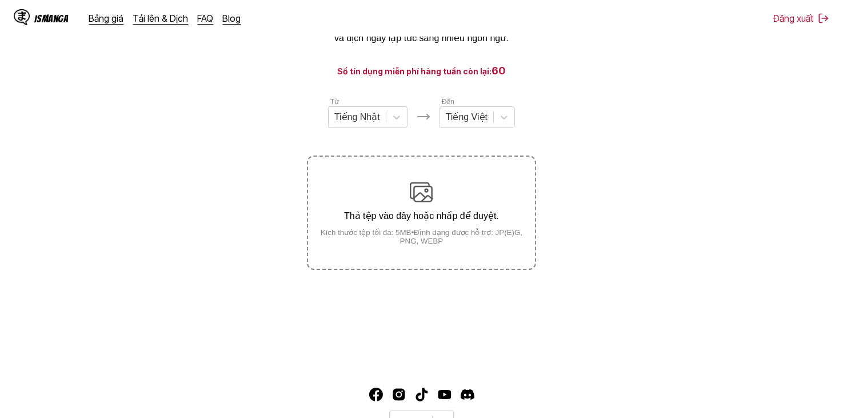
scroll to position [0, 0]
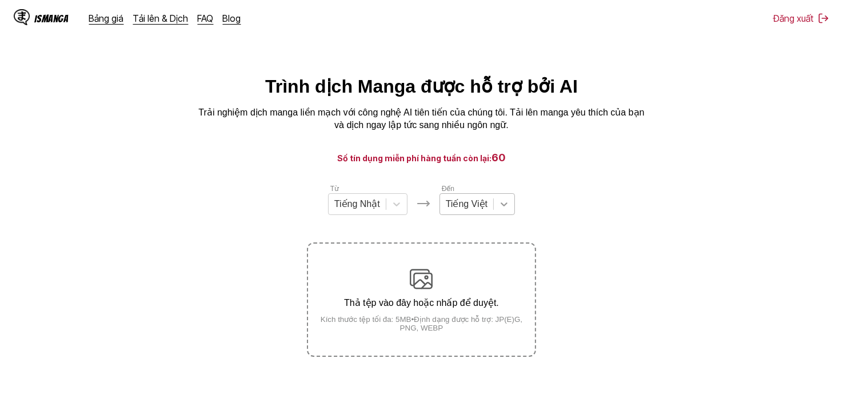
click at [496, 214] on div at bounding box center [504, 204] width 21 height 21
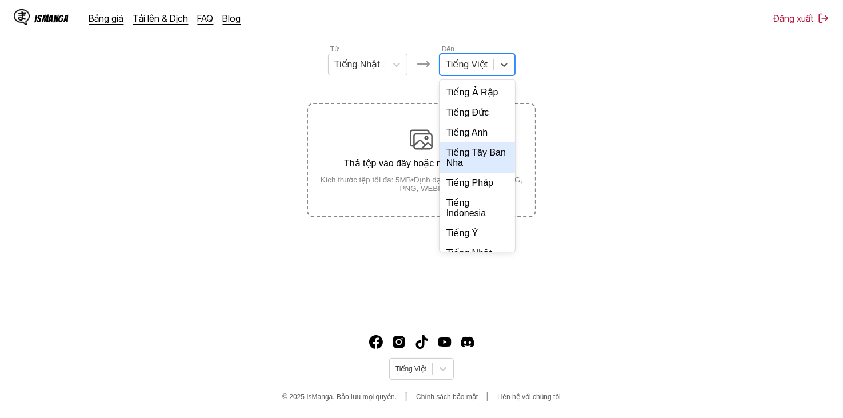
scroll to position [272, 0]
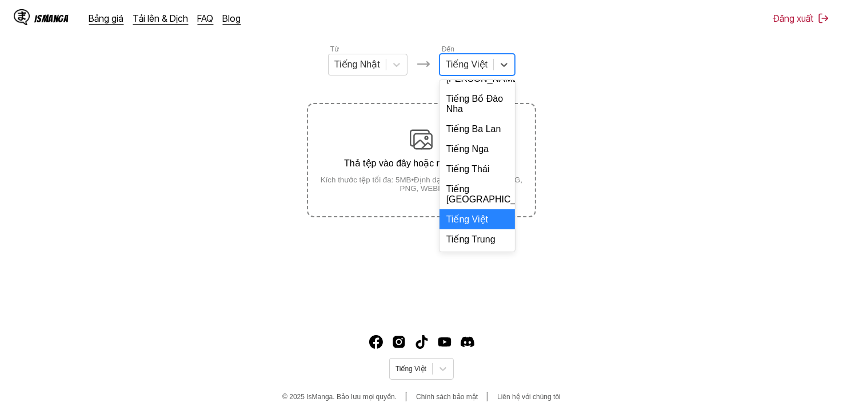
click at [479, 219] on div "Tiếng Việt" at bounding box center [477, 219] width 75 height 20
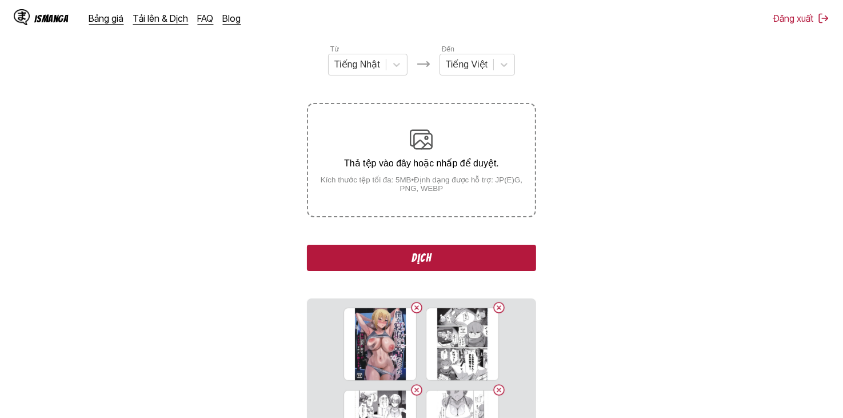
click at [570, 210] on section "Từ Tiếng Nhật Đến Tiếng Việt Thả tệp vào đây hoặc nhấp để duyệt. Kích thước tệp…" at bounding box center [421, 285] width 825 height 484
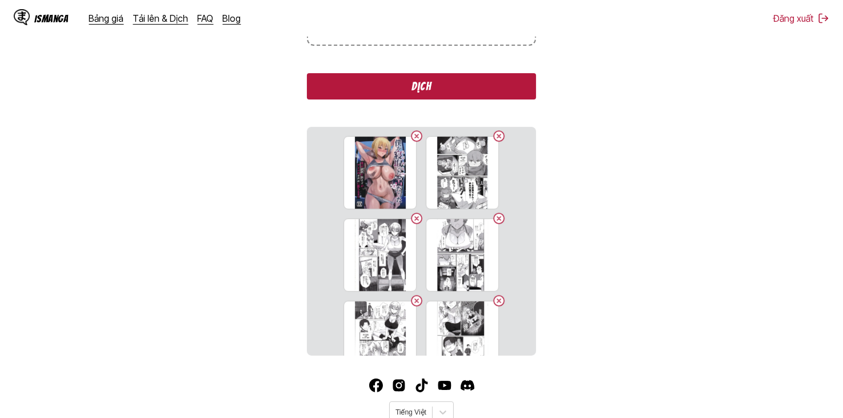
click at [475, 72] on div "Từ Tiếng Nhật Đến Tiếng Việt Thả tệp vào đây hoặc nhấp để duyệt. Kích thước tệp…" at bounding box center [421, 114] width 229 height 484
click at [469, 83] on button "Dịch" at bounding box center [421, 86] width 229 height 26
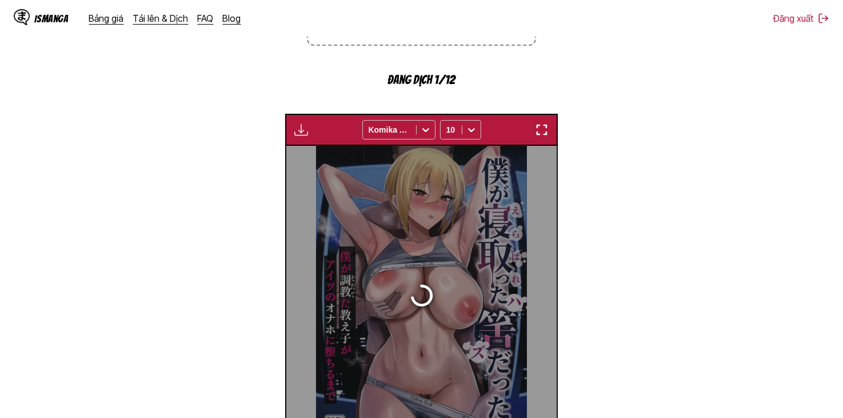
scroll to position [345, 0]
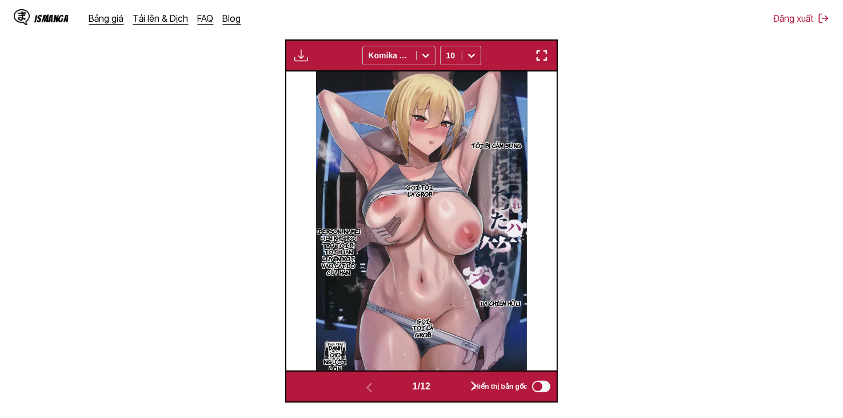
click at [300, 62] on img "button" at bounding box center [301, 56] width 14 height 14
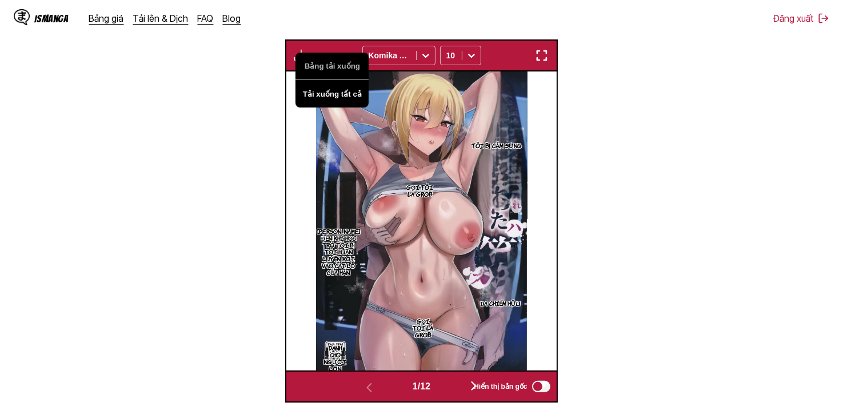
click at [349, 98] on button "Tải xuống tất cả" at bounding box center [332, 93] width 73 height 27
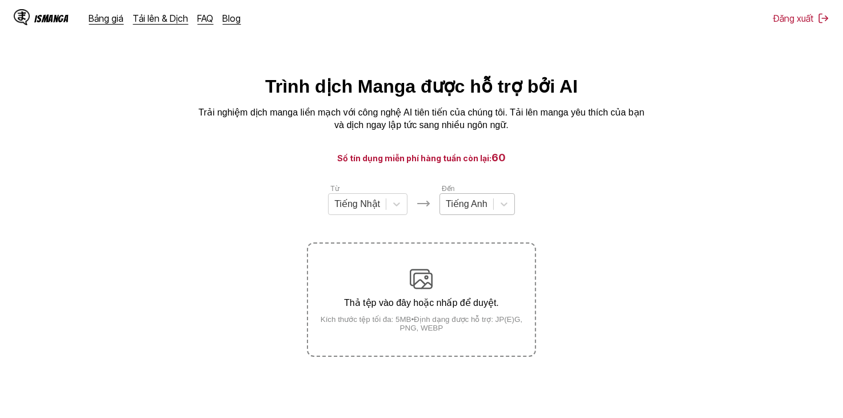
click at [470, 210] on div at bounding box center [467, 204] width 42 height 13
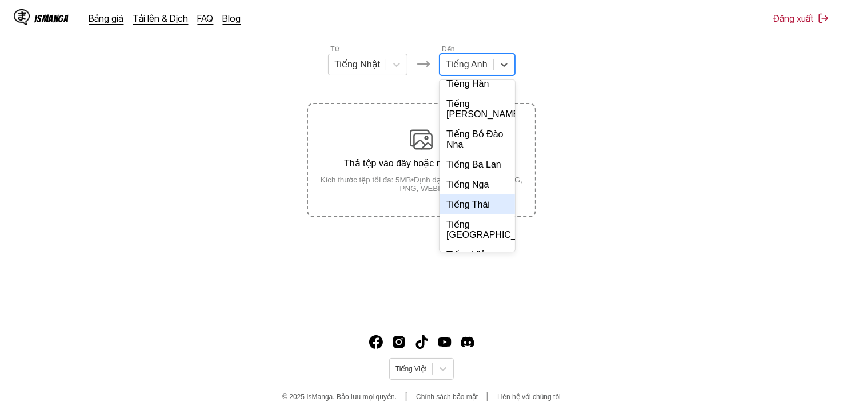
scroll to position [247, 0]
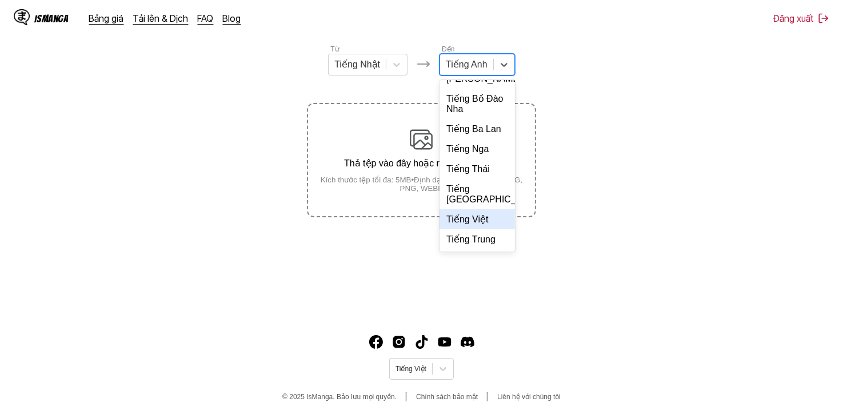
click at [481, 217] on div "Tiếng Việt" at bounding box center [477, 219] width 75 height 20
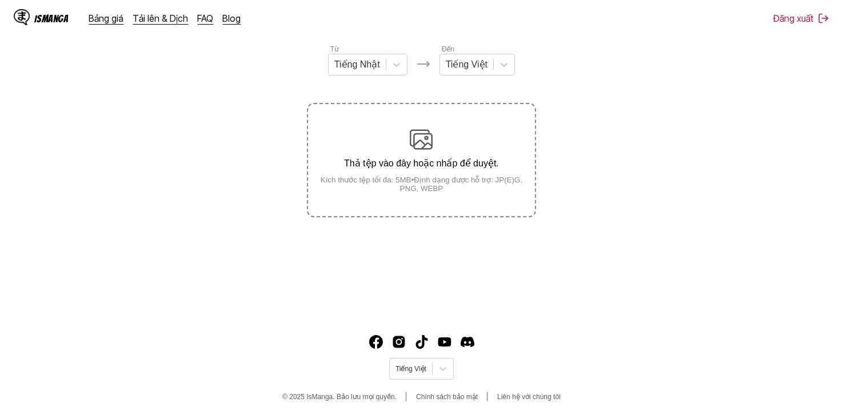
click at [547, 81] on section "Từ Tiếng Nhật Đến Tiếng Việt Thả tệp vào đây hoặc nhấp để duyệt. Kích thước tệp…" at bounding box center [421, 130] width 825 height 174
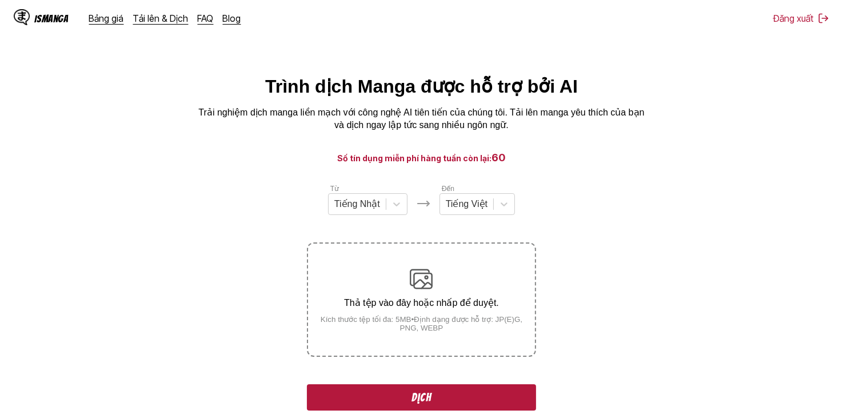
scroll to position [139, 0]
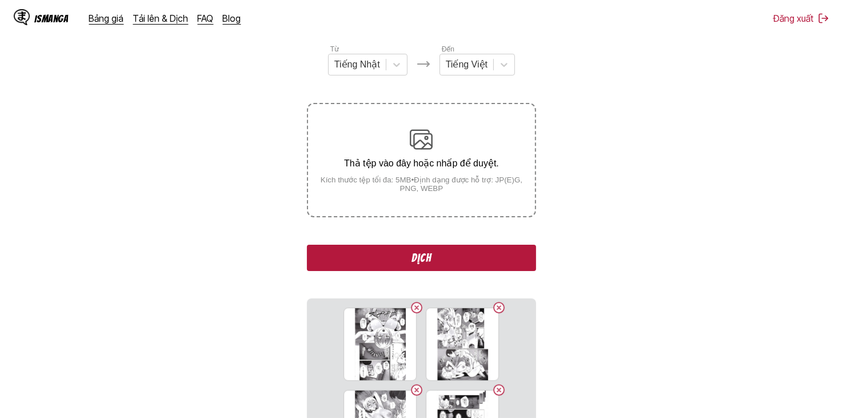
click at [469, 253] on button "Dịch" at bounding box center [421, 258] width 229 height 26
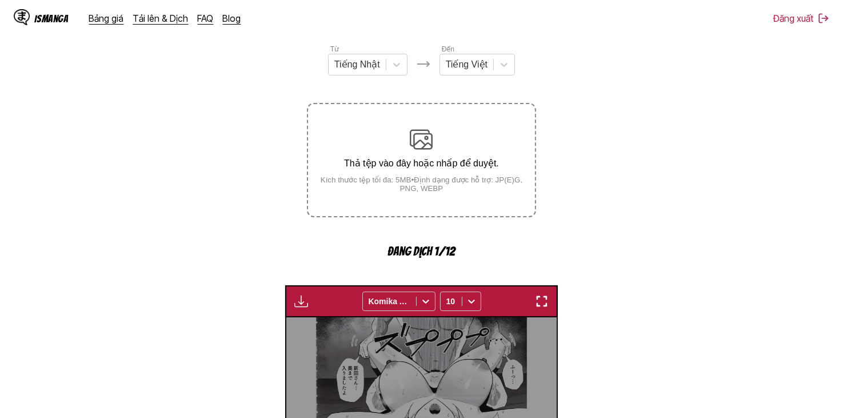
scroll to position [345, 0]
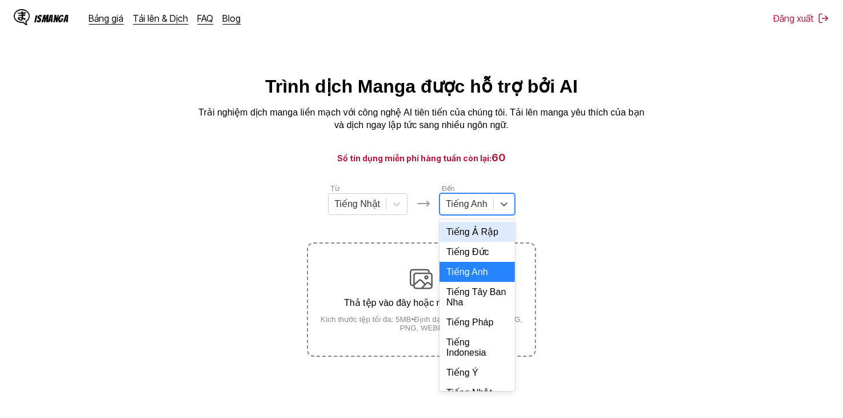
click at [486, 210] on div at bounding box center [467, 204] width 42 height 13
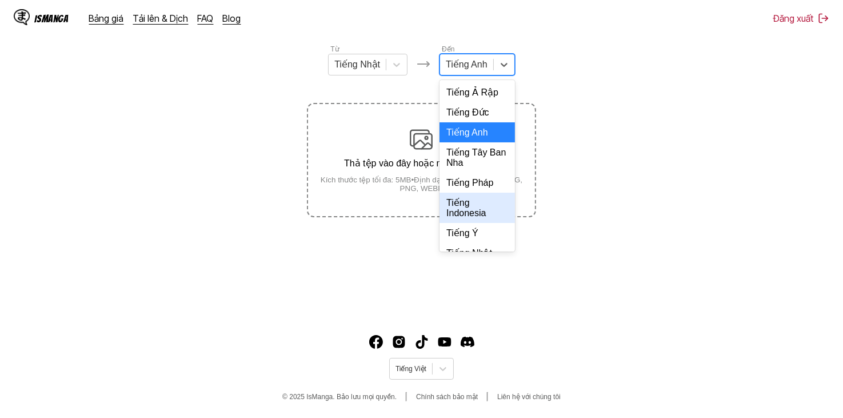
scroll to position [247, 0]
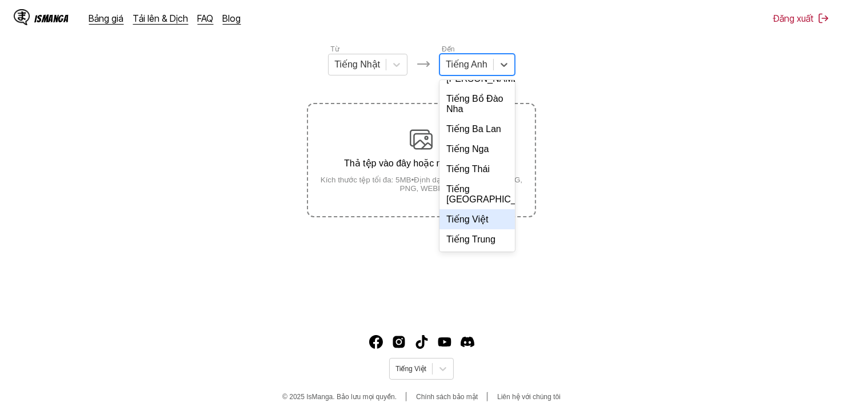
click at [483, 217] on div "Tiếng Việt" at bounding box center [477, 219] width 75 height 20
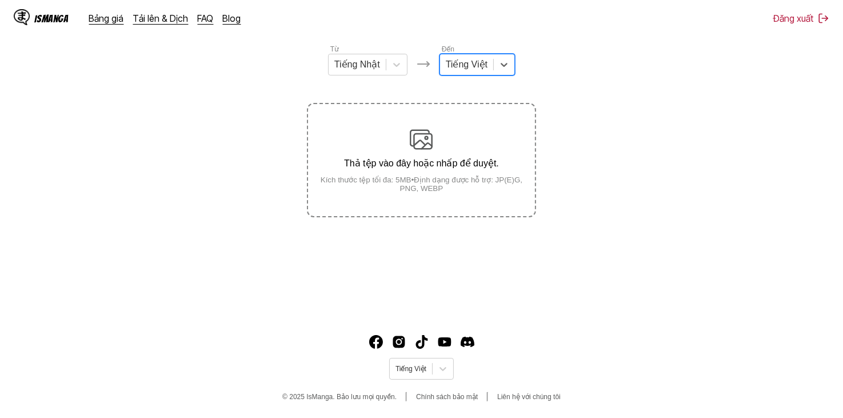
click at [624, 97] on section "Từ Tiếng Nhật Đến option Tiếng Việt, selected. Tiếng Việt Thả tệp vào đây hoặc …" at bounding box center [421, 130] width 825 height 174
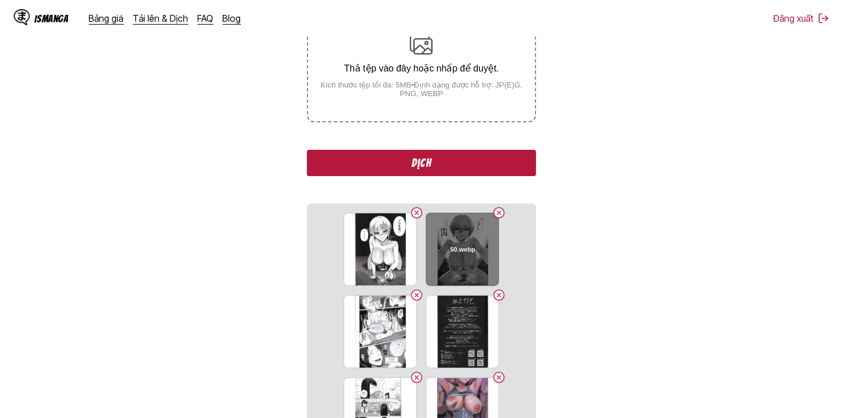
scroll to position [254, 0]
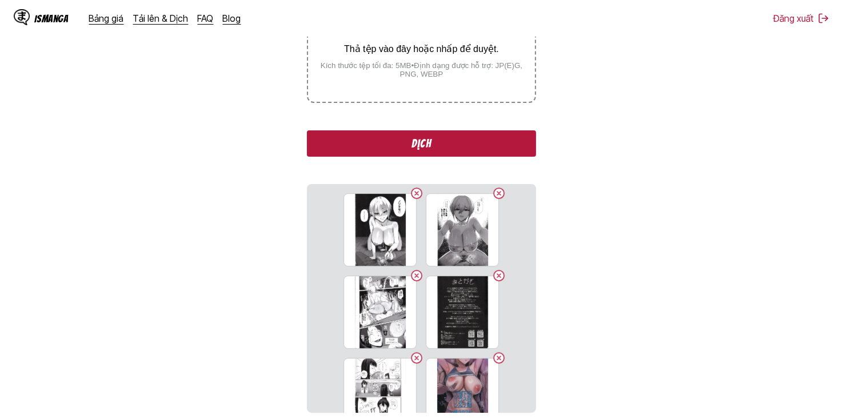
click at [472, 146] on button "Dịch" at bounding box center [421, 143] width 229 height 26
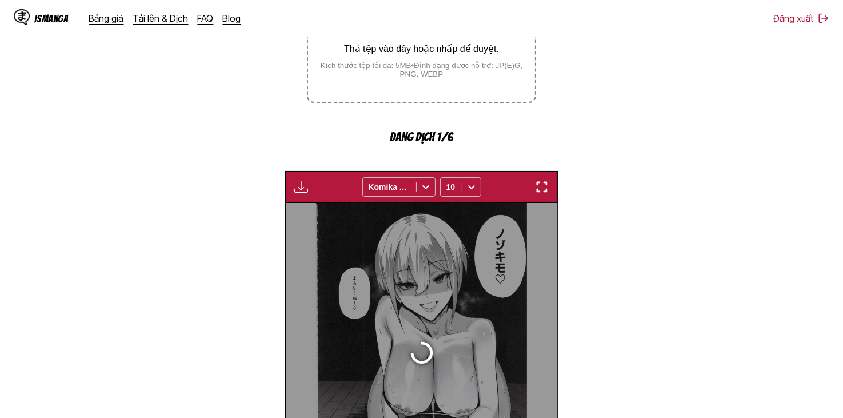
scroll to position [341, 0]
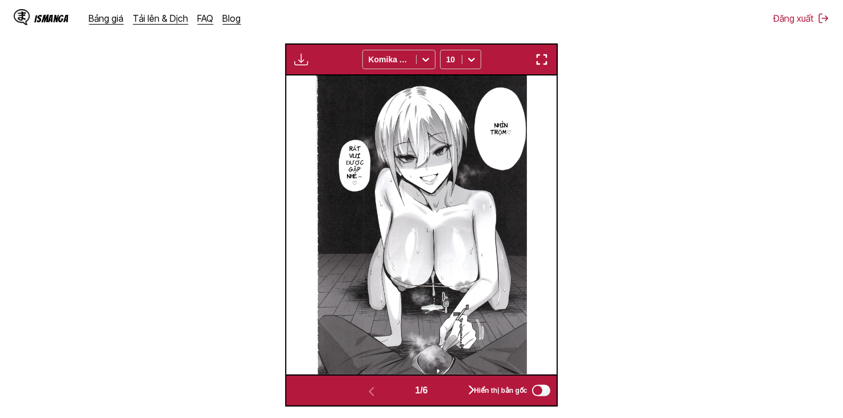
click at [309, 61] on button "button" at bounding box center [301, 59] width 21 height 15
click at [342, 101] on button "Tải xuống tất cả" at bounding box center [332, 97] width 73 height 27
click at [649, 90] on section "Từ Tiếng Nhật Đến Tiếng Việt Thả tệp vào đây hoặc nhấp để duyệt. Kích thước tệp…" at bounding box center [421, 124] width 825 height 564
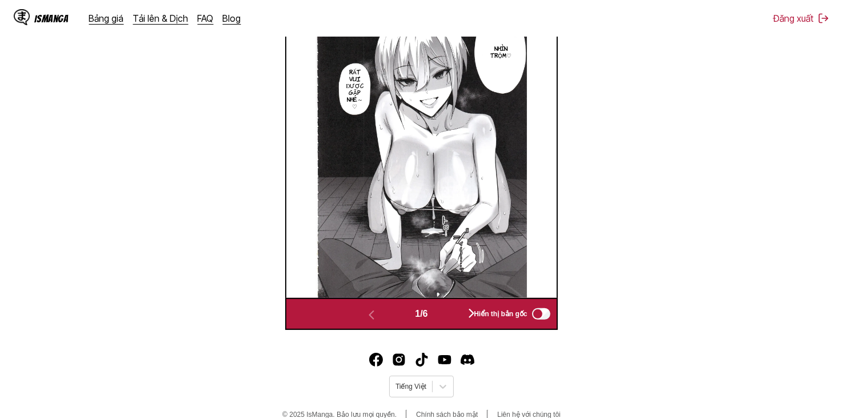
scroll to position [437, 0]
